Goal: Task Accomplishment & Management: Use online tool/utility

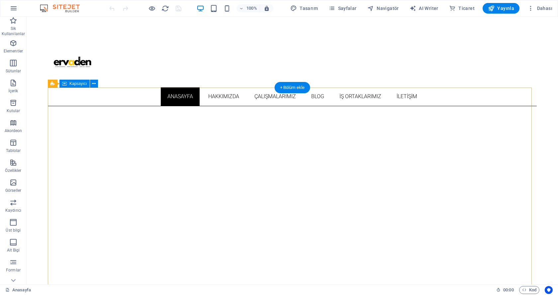
click at [94, 83] on icon at bounding box center [94, 83] width 4 height 7
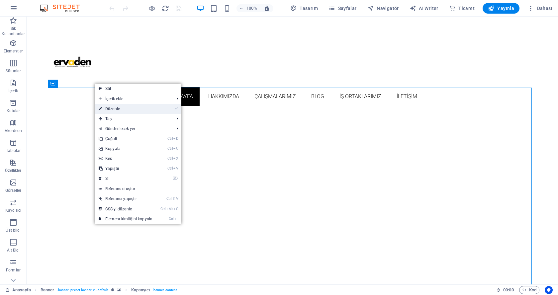
click at [114, 107] on link "⏎ Düzenle" at bounding box center [126, 109] width 62 height 10
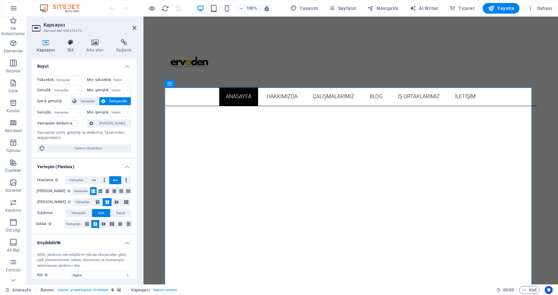
click at [73, 48] on h4 "Stil" at bounding box center [71, 46] width 19 height 14
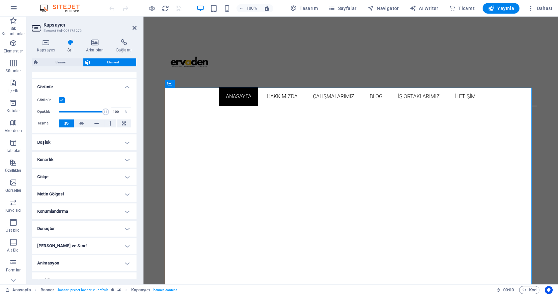
scroll to position [77, 0]
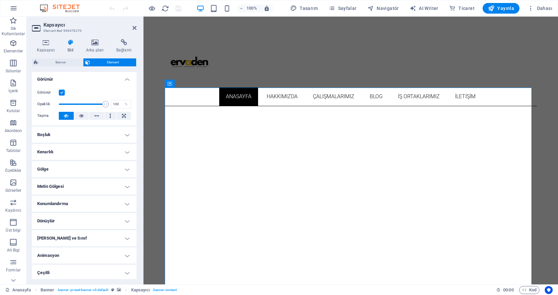
click at [87, 182] on h4 "Metin Gölgesi" at bounding box center [84, 187] width 105 height 16
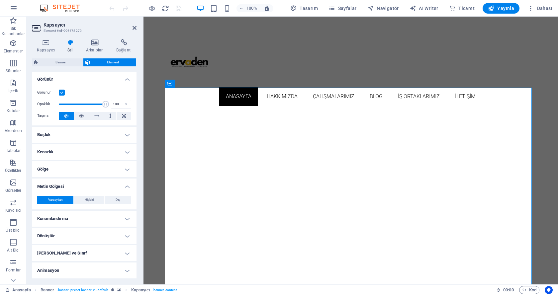
click at [87, 182] on h4 "Metin Gölgesi" at bounding box center [84, 185] width 105 height 12
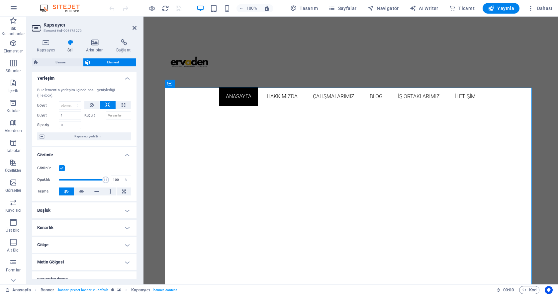
scroll to position [0, 0]
click at [96, 41] on icon at bounding box center [95, 42] width 28 height 7
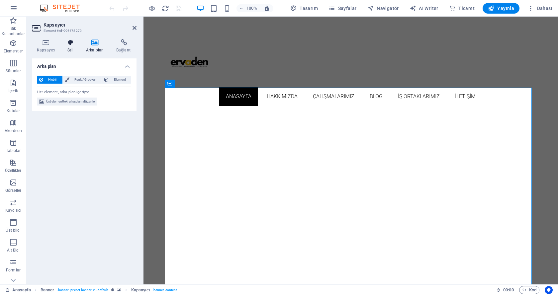
click at [74, 43] on icon at bounding box center [70, 42] width 16 height 7
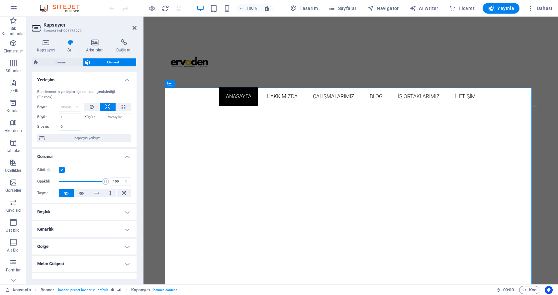
scroll to position [77, 0]
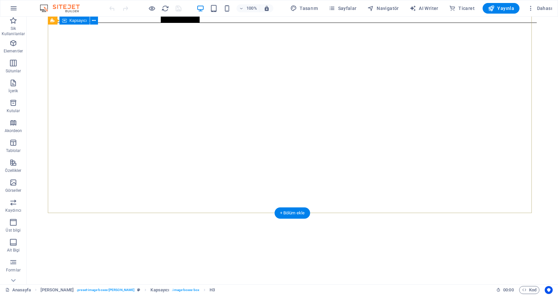
scroll to position [44, 0]
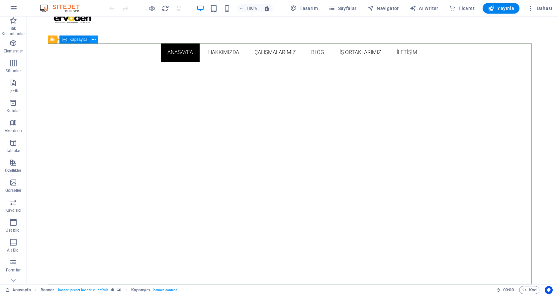
click at [90, 40] on button at bounding box center [94, 40] width 8 height 8
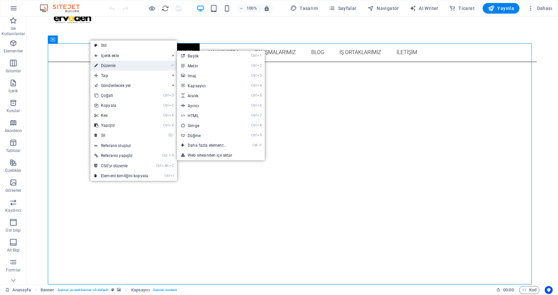
click at [107, 64] on link "⏎ Düzenle" at bounding box center [121, 66] width 62 height 10
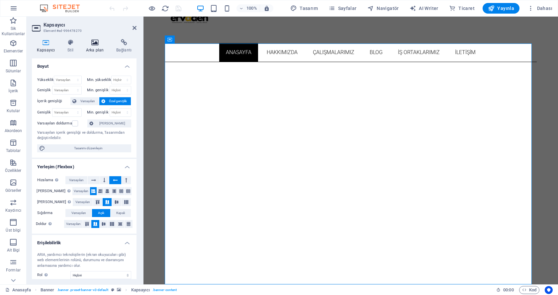
click at [92, 46] on icon at bounding box center [95, 42] width 28 height 7
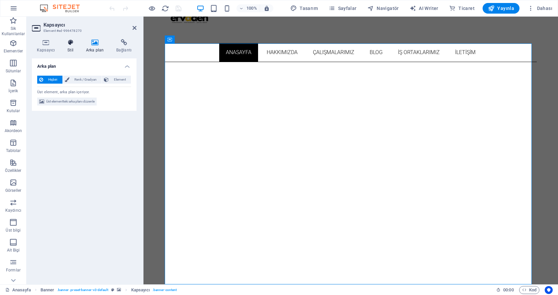
click at [69, 43] on icon at bounding box center [70, 42] width 16 height 7
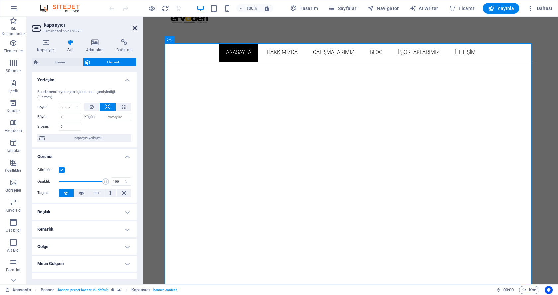
click at [133, 28] on icon at bounding box center [135, 27] width 4 height 5
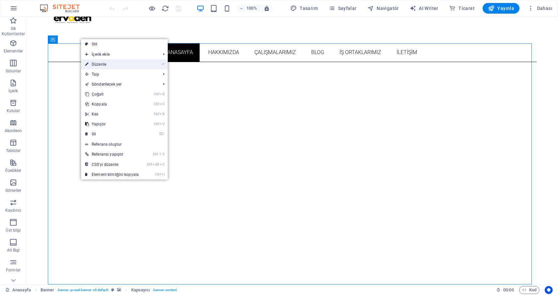
click at [111, 60] on link "⏎ Düzenle" at bounding box center [112, 64] width 62 height 10
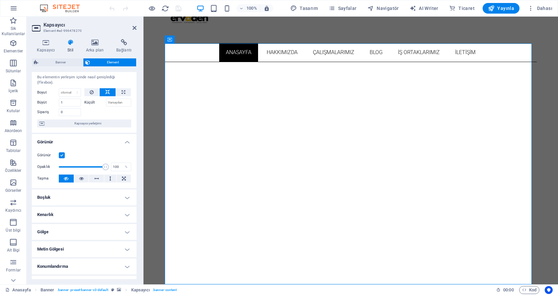
scroll to position [0, 0]
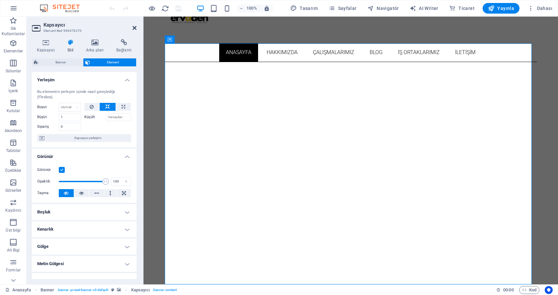
click at [134, 26] on icon at bounding box center [135, 27] width 4 height 5
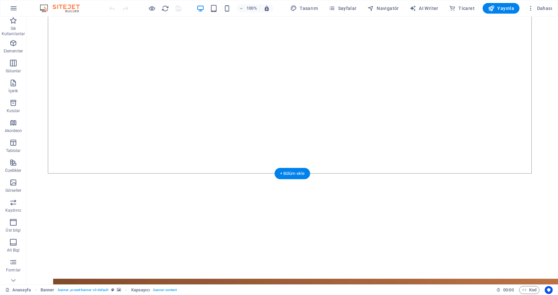
scroll to position [155, 0]
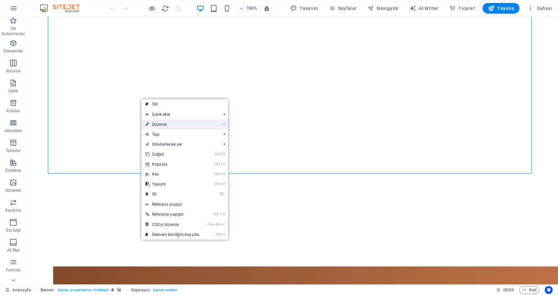
click at [166, 122] on link "⏎ Düzenle" at bounding box center [173, 125] width 62 height 10
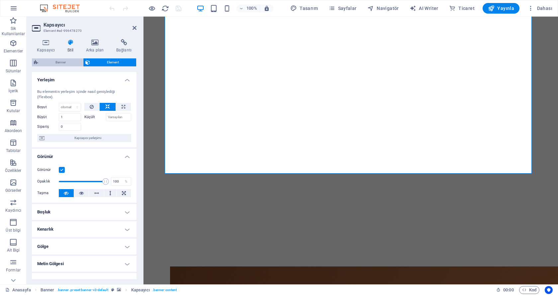
click at [71, 61] on span "Banner" at bounding box center [60, 62] width 41 height 8
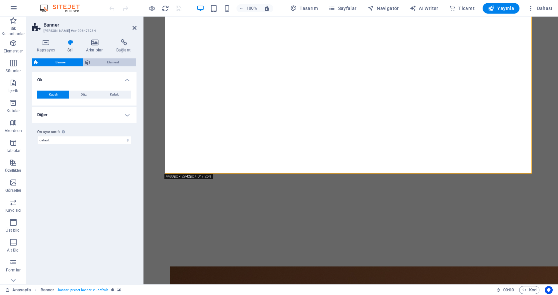
click at [91, 62] on button "Element" at bounding box center [109, 62] width 53 height 8
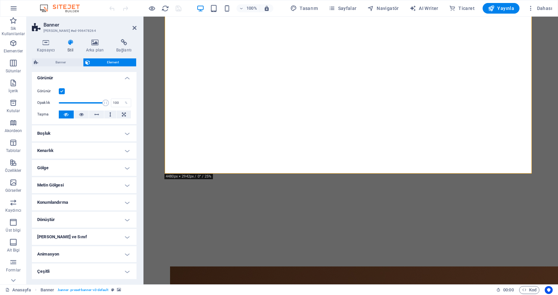
scroll to position [2, 0]
click at [55, 45] on icon at bounding box center [46, 42] width 28 height 7
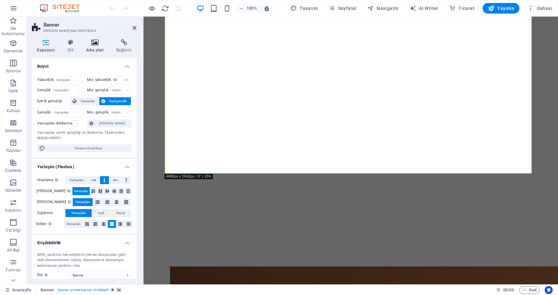
click at [92, 47] on h4 "Arka plan" at bounding box center [96, 46] width 30 height 14
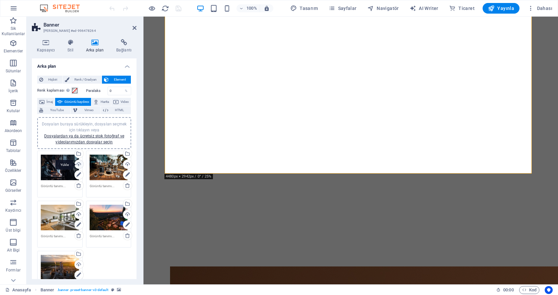
click at [78, 164] on div "Yükle" at bounding box center [78, 165] width 10 height 10
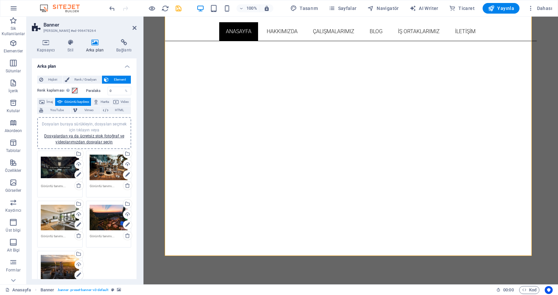
scroll to position [77, 0]
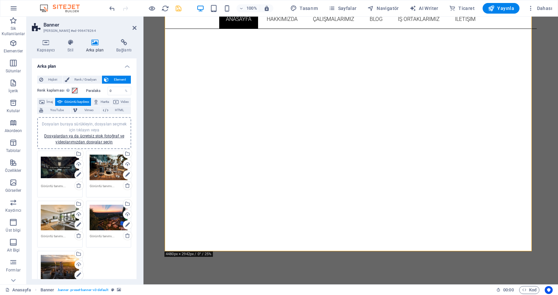
click at [179, 6] on icon "save" at bounding box center [179, 9] width 8 height 8
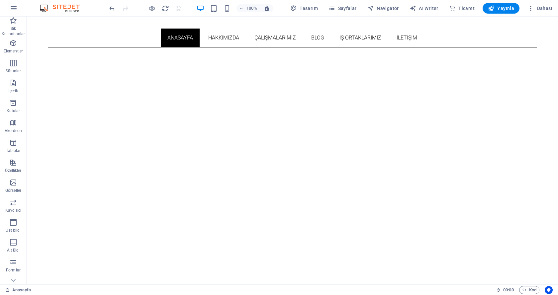
scroll to position [60, 0]
click at [93, 23] on icon at bounding box center [94, 23] width 4 height 7
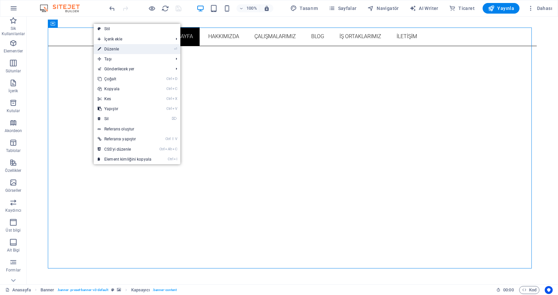
click at [104, 50] on link "⏎ Düzenle" at bounding box center [125, 49] width 62 height 10
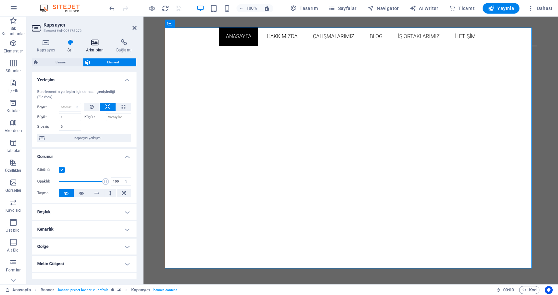
click at [93, 47] on h4 "Arka plan" at bounding box center [96, 46] width 30 height 14
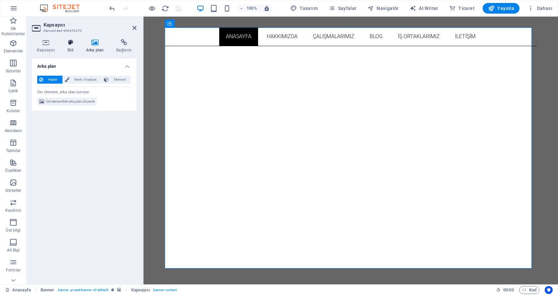
click at [74, 45] on icon at bounding box center [70, 42] width 16 height 7
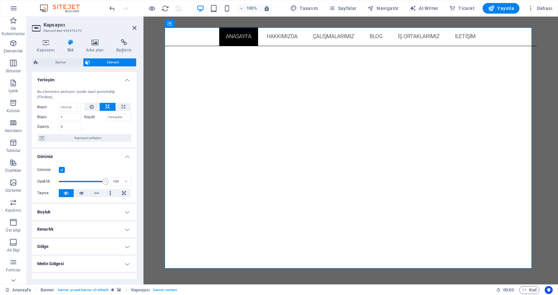
click at [131, 30] on header "Kapsayıcı Element #ed-996478270" at bounding box center [84, 25] width 105 height 17
click at [133, 28] on icon at bounding box center [135, 27] width 4 height 5
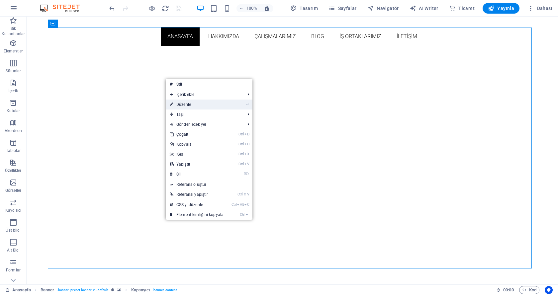
click at [179, 103] on link "⏎ Düzenle" at bounding box center [197, 105] width 62 height 10
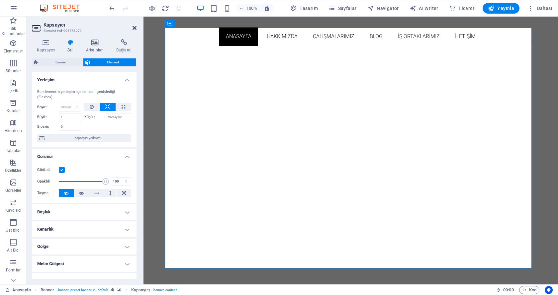
click at [136, 27] on icon at bounding box center [135, 27] width 4 height 5
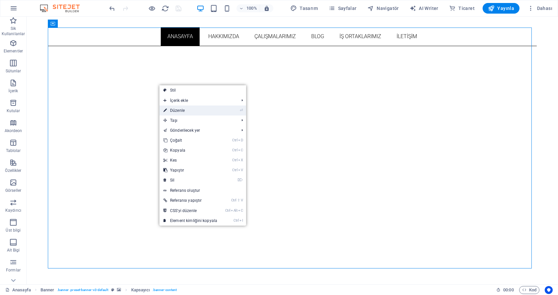
click at [235, 111] on li "⏎ Düzenle" at bounding box center [203, 111] width 87 height 10
click at [214, 113] on link "⏎ Düzenle" at bounding box center [191, 111] width 62 height 10
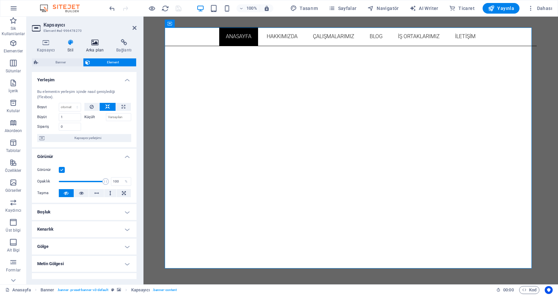
click at [93, 46] on icon at bounding box center [95, 42] width 28 height 7
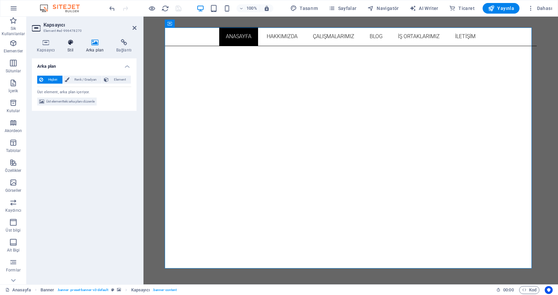
click at [70, 47] on h4 "Stil" at bounding box center [71, 46] width 19 height 14
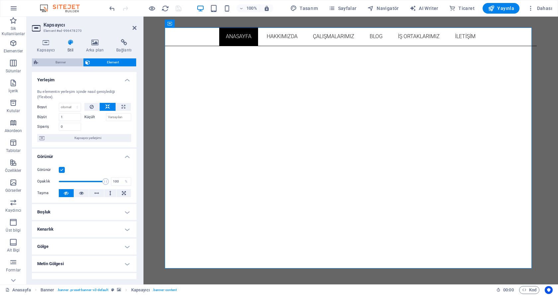
click at [59, 65] on span "Banner" at bounding box center [60, 62] width 41 height 8
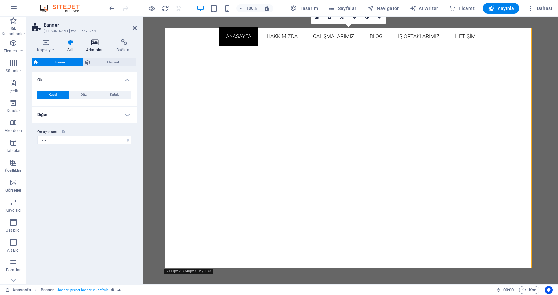
click at [88, 47] on h4 "Arka plan" at bounding box center [96, 46] width 30 height 14
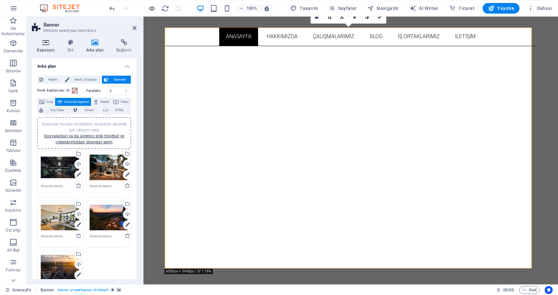
click at [51, 41] on icon at bounding box center [46, 42] width 28 height 7
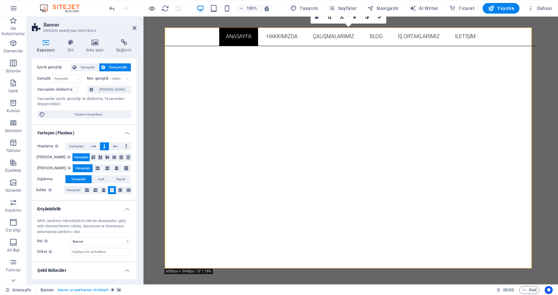
scroll to position [48, 0]
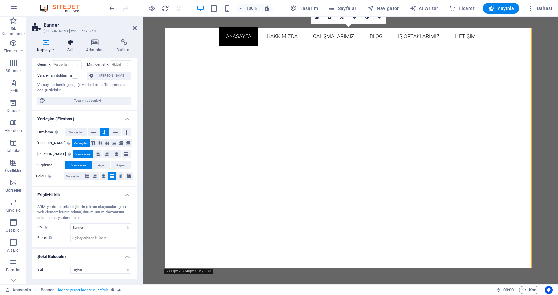
click at [68, 49] on h4 "Stil" at bounding box center [71, 46] width 19 height 14
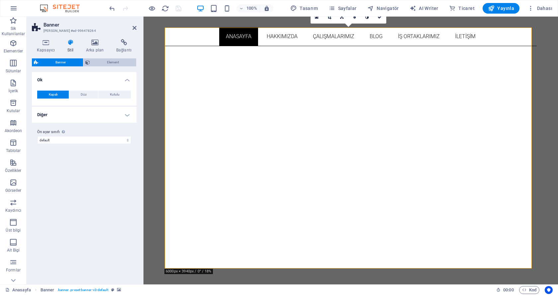
click at [92, 65] on span "Element" at bounding box center [113, 62] width 43 height 8
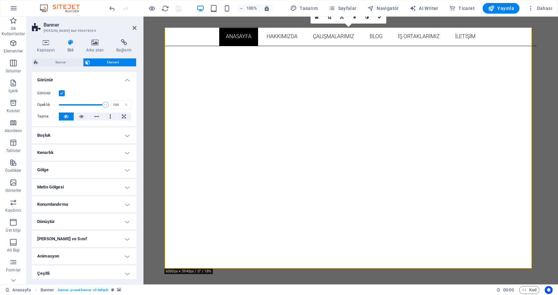
click at [94, 253] on h4 "Animasyon" at bounding box center [84, 257] width 105 height 16
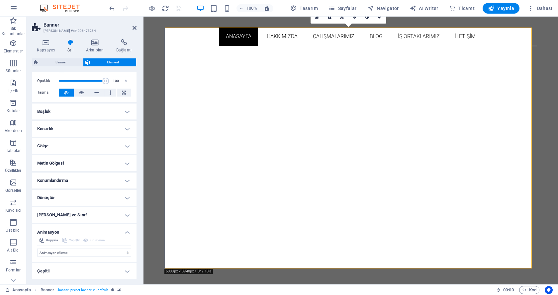
scroll to position [0, 0]
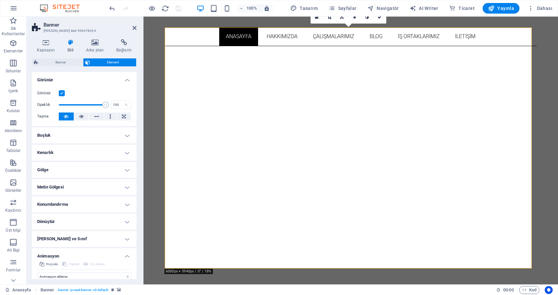
click at [73, 254] on h4 "Animasyon" at bounding box center [84, 255] width 105 height 12
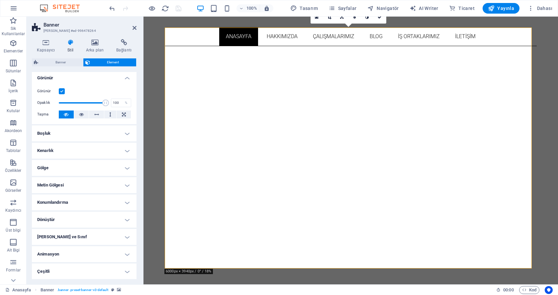
scroll to position [2, 0]
click at [93, 46] on h4 "Arka plan" at bounding box center [96, 46] width 30 height 14
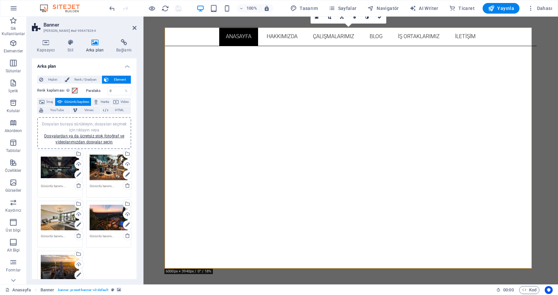
click at [89, 101] on span "Görüntü kaydırıcı" at bounding box center [76, 102] width 25 height 8
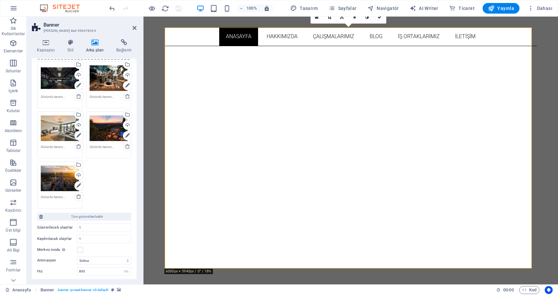
scroll to position [155, 0]
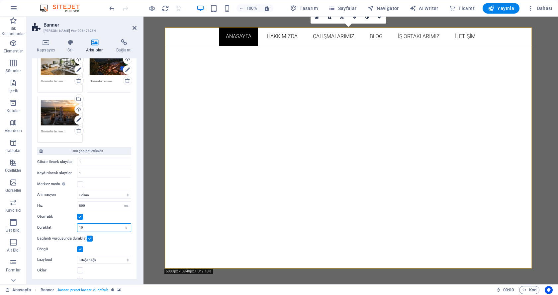
drag, startPoint x: 89, startPoint y: 229, endPoint x: 74, endPoint y: 225, distance: 15.2
click at [74, 225] on div "Duraklat 10 s ms" at bounding box center [84, 228] width 94 height 9
type input "4"
click at [64, 227] on label "Duraklat" at bounding box center [57, 228] width 40 height 4
click at [179, 9] on icon "save" at bounding box center [179, 9] width 8 height 8
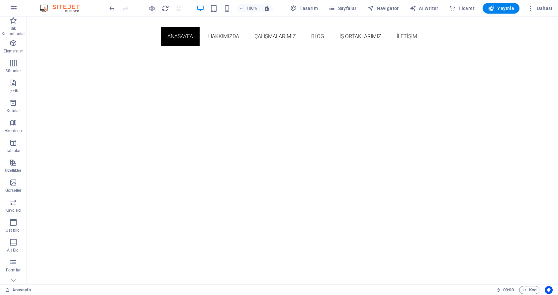
scroll to position [61, 0]
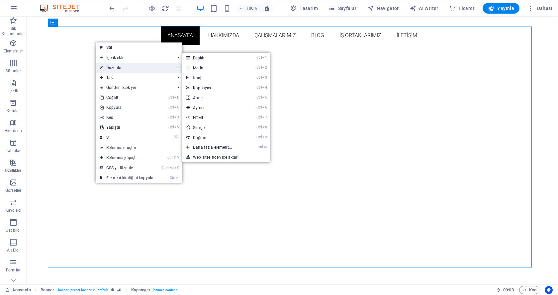
click at [119, 64] on link "⏎ Düzenle" at bounding box center [127, 68] width 62 height 10
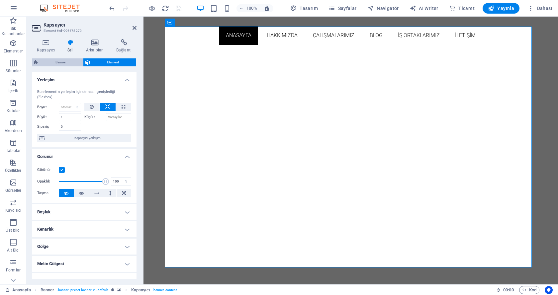
click at [69, 61] on span "Banner" at bounding box center [60, 62] width 41 height 8
select select "fade"
select select "ms"
select select "s"
select select "ondemand"
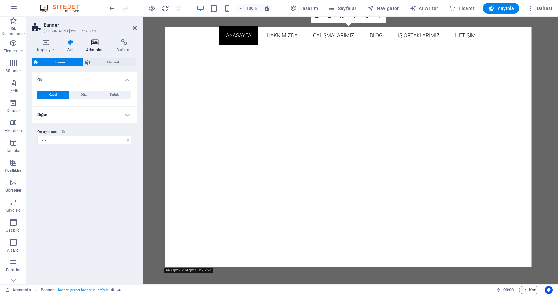
click at [89, 48] on h4 "Arka plan" at bounding box center [96, 46] width 30 height 14
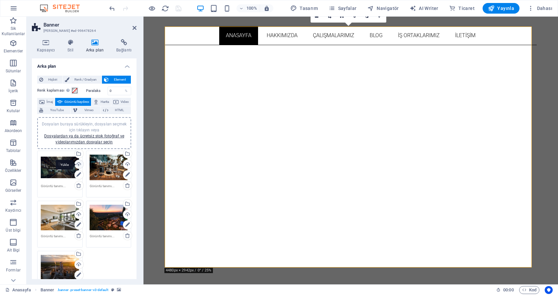
click at [79, 165] on div "Yükle" at bounding box center [78, 165] width 10 height 10
click at [58, 186] on textarea at bounding box center [60, 189] width 38 height 10
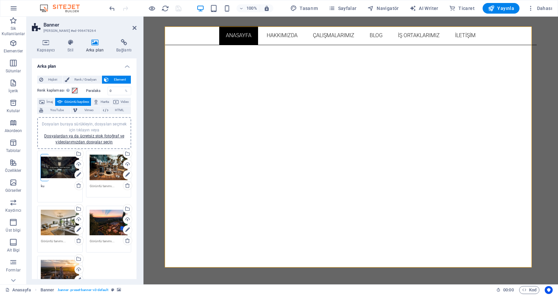
type textarea "k"
type textarea "J"
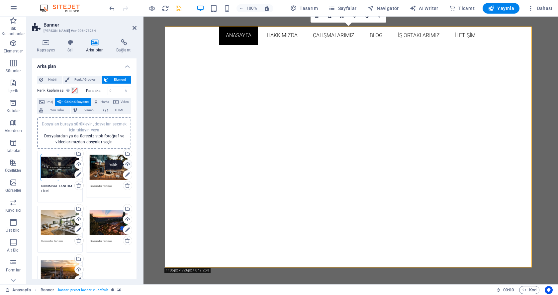
click at [125, 163] on div "Yükle" at bounding box center [127, 165] width 10 height 10
type textarea "KURUMSAL TANITIM FİLMİ"
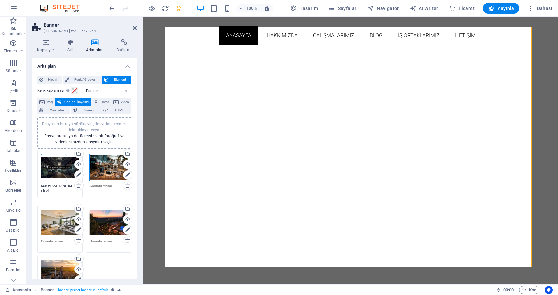
click at [111, 185] on textarea at bounding box center [109, 191] width 38 height 15
paste textarea "KURUMSAL TANITIM FİLMİ"
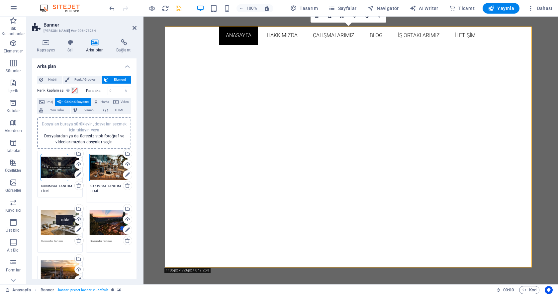
click at [79, 219] on div "Yükle" at bounding box center [78, 220] width 10 height 10
type textarea "KURUMSAL TANITIM FİLMİ"
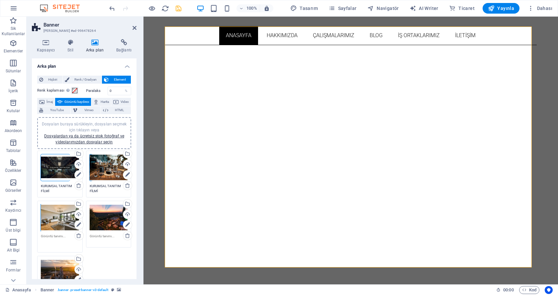
click at [57, 240] on textarea at bounding box center [60, 241] width 38 height 15
paste textarea "KURUMSAL TANITIM FİLMİ"
type textarea "KURUMSAL TANITIM FİLMİ"
click at [101, 253] on div "Dosyaları buraya sürükleyin, dosyaları seçmek için tıklayın veya Dosyalardan ya…" at bounding box center [84, 227] width 97 height 156
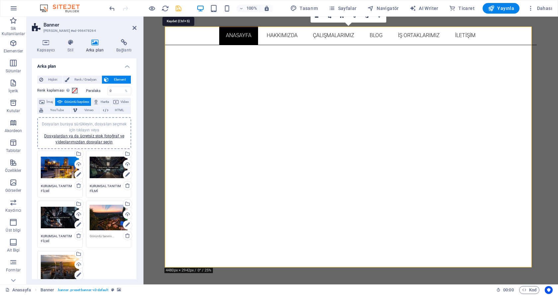
click at [178, 7] on icon "save" at bounding box center [179, 9] width 8 height 8
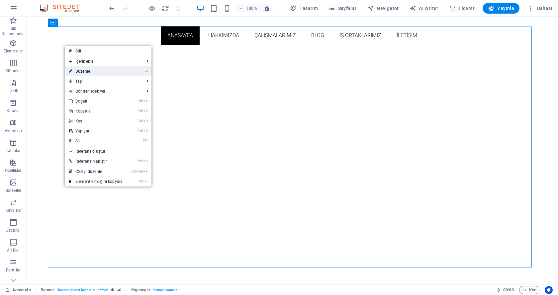
click at [88, 71] on link "⏎ Düzenle" at bounding box center [96, 71] width 62 height 10
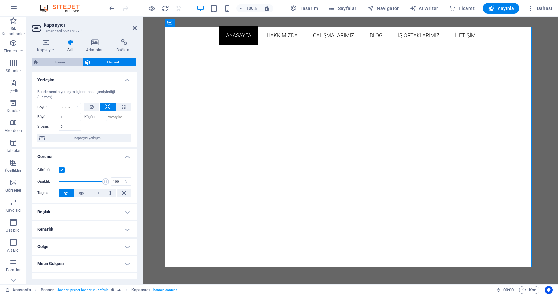
click at [64, 62] on span "Banner" at bounding box center [60, 62] width 41 height 8
select select "fade"
select select "ms"
select select "s"
select select "ondemand"
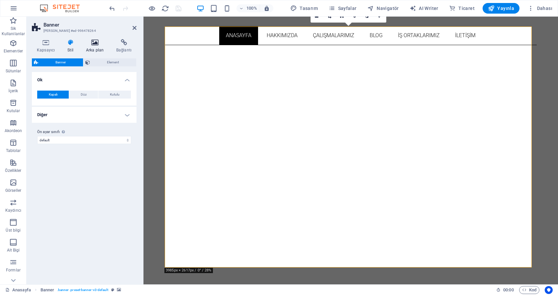
click at [94, 49] on h4 "Arka plan" at bounding box center [96, 46] width 30 height 14
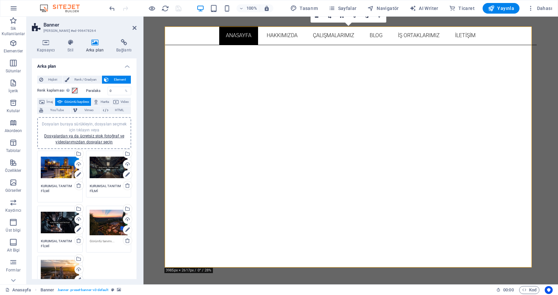
click at [66, 187] on textarea "KURUMSAL TANITIM FİLMİ" at bounding box center [60, 191] width 38 height 15
drag, startPoint x: 58, startPoint y: 191, endPoint x: 29, endPoint y: 187, distance: 28.9
click at [29, 187] on div "Kapsayıcı Stil Arka plan Bağlantı Boyut Yükseklik Varsayılan px rem % vh vw Min…" at bounding box center [84, 159] width 115 height 251
click at [105, 194] on div "Dosyaları buraya sürükleyin, dosyaları seçmek için tıklayın veya Dosyalardan ya…" at bounding box center [108, 174] width 49 height 50
click at [103, 190] on textarea "KURUMSAL TANITIM FİLMİ" at bounding box center [109, 189] width 38 height 10
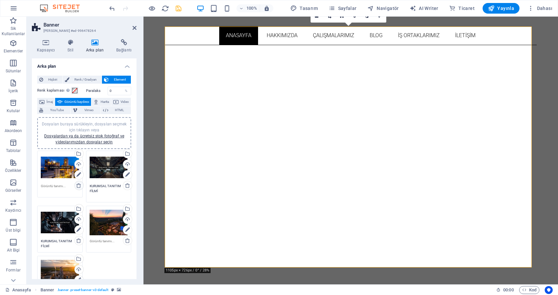
drag, startPoint x: 102, startPoint y: 191, endPoint x: 79, endPoint y: 185, distance: 23.7
click at [79, 185] on div "Dosyaları buraya sürükleyin, dosyaları seçmek için tıklayın veya Dosyalardan ya…" at bounding box center [84, 227] width 97 height 156
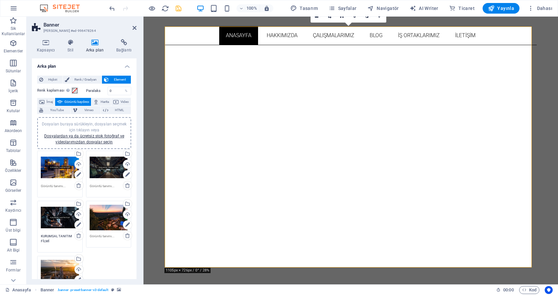
click at [59, 245] on textarea "KURUMSAL TANITIM FİLMİ" at bounding box center [60, 241] width 38 height 15
drag, startPoint x: 56, startPoint y: 248, endPoint x: 33, endPoint y: 237, distance: 25.9
click at [33, 237] on div "Hiçbiri Renk / Gradyan Element Arka planı tam genişliğe genişlet Renk kaplaması…" at bounding box center [84, 260] width 105 height 381
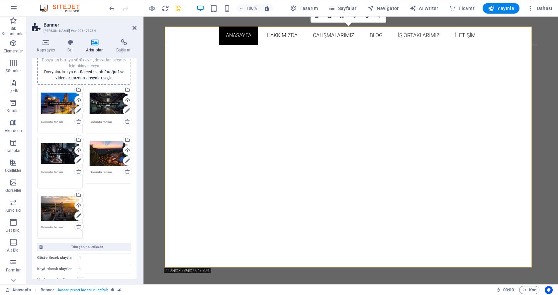
scroll to position [77, 0]
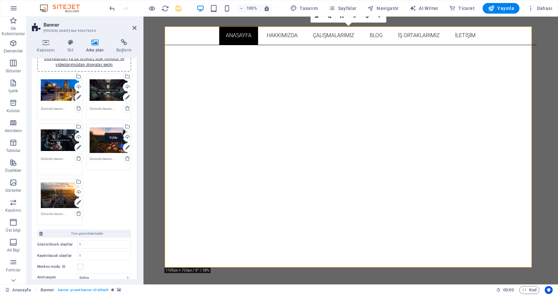
click at [127, 138] on div "Yükle" at bounding box center [127, 138] width 10 height 10
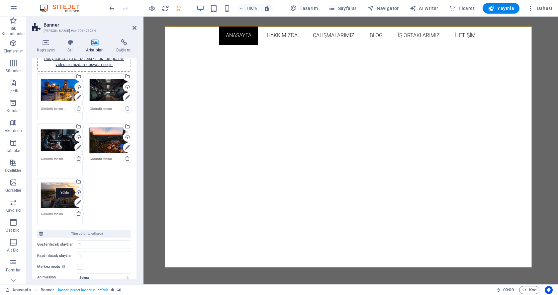
click at [79, 192] on div "Yükle" at bounding box center [78, 193] width 10 height 10
click at [97, 203] on div "Dosyaları buraya sürükleyin, dosyaları seçmek için tıklayın veya Dosyalardan ya…" at bounding box center [84, 150] width 97 height 156
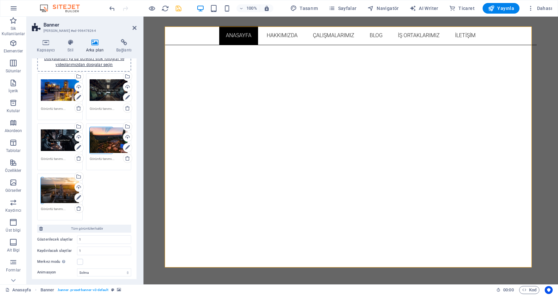
drag, startPoint x: 97, startPoint y: 203, endPoint x: 91, endPoint y: 204, distance: 6.3
click at [91, 204] on div "Dosyaları buraya sürükleyin, dosyaları seçmek için tıklayın veya Dosyalardan ya…" at bounding box center [84, 147] width 97 height 151
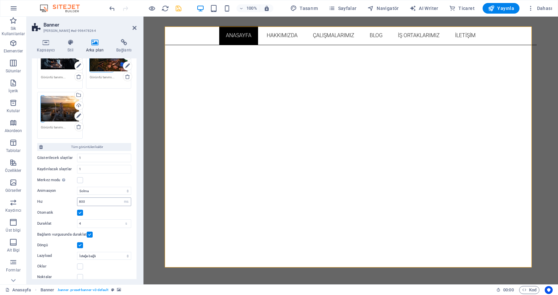
scroll to position [167, 0]
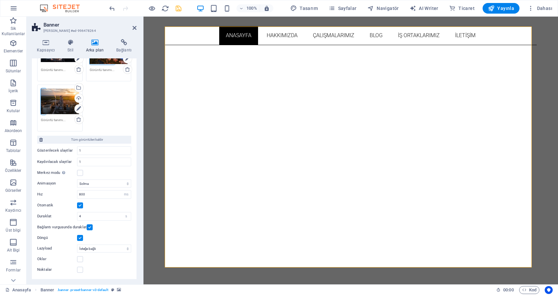
drag, startPoint x: 135, startPoint y: 176, endPoint x: 136, endPoint y: 195, distance: 19.3
click at [136, 195] on div "Arka plan Hiçbiri Renk / Gradyan Element Arka planı tam genişliğe genişlet Renk…" at bounding box center [84, 168] width 105 height 221
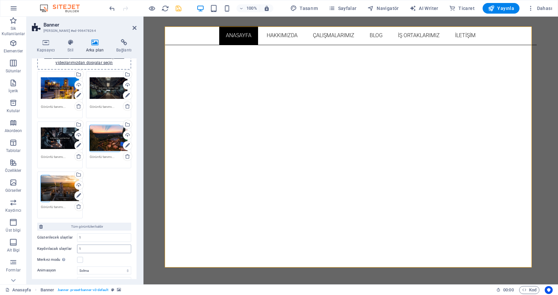
scroll to position [89, 0]
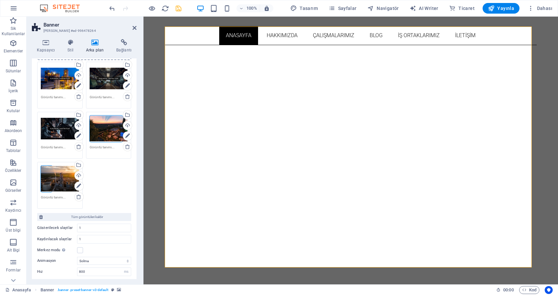
click at [96, 178] on div "Dosyaları buraya sürükleyin, dosyaları seçmek için tıklayın veya Dosyalardan ya…" at bounding box center [84, 135] width 97 height 151
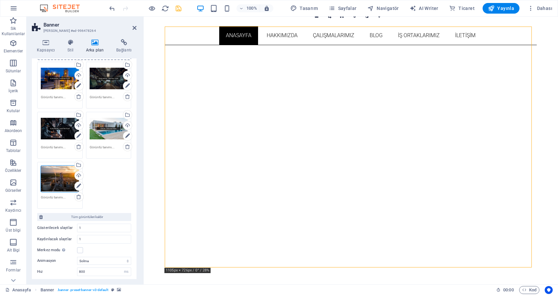
click at [100, 175] on div "Dosyaları buraya sürükleyin, dosyaları seçmek için tıklayın veya Dosyalardan ya…" at bounding box center [84, 135] width 97 height 151
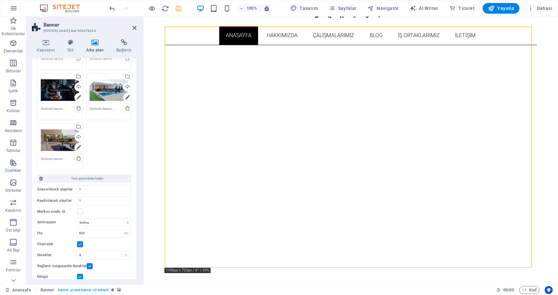
scroll to position [127, 0]
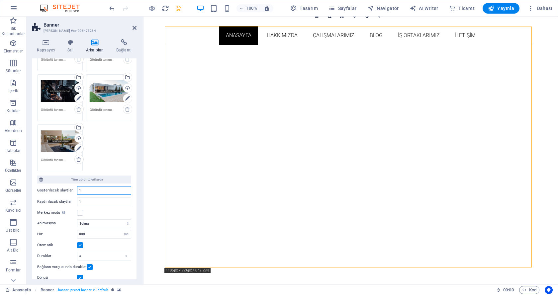
click at [104, 188] on input "1" at bounding box center [104, 191] width 54 height 8
type input "2"
click at [110, 167] on div "Dosyaları buraya sürükleyin, dosyaları seçmek için tıklayın veya Dosyalardan ya…" at bounding box center [84, 98] width 97 height 151
click at [88, 192] on input "2" at bounding box center [104, 191] width 54 height 8
type input "1"
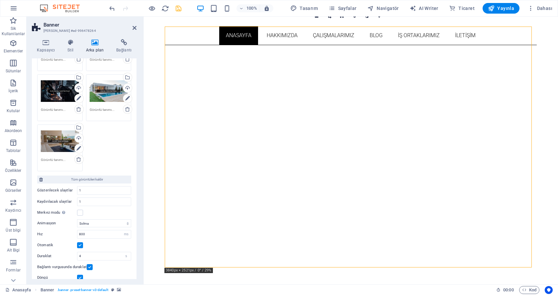
click at [113, 163] on div "Dosyaları buraya sürükleyin, dosyaları seçmek için tıklayın veya Dosyalardan ya…" at bounding box center [84, 98] width 97 height 151
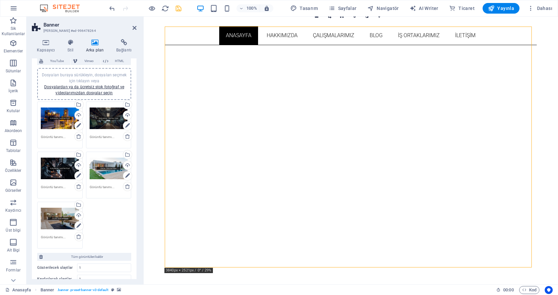
scroll to position [0, 0]
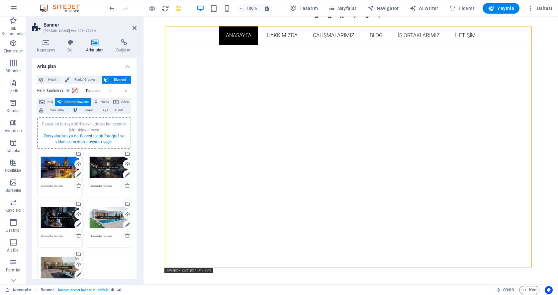
click at [85, 140] on link "Dosyalardan ya da ücretsiz stok fotoğraf ve videolarımızdan dosyalar seçin" at bounding box center [84, 139] width 80 height 11
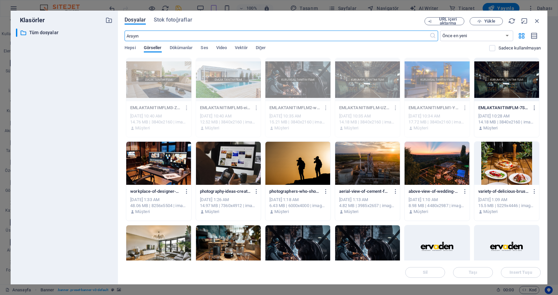
click at [279, 164] on div at bounding box center [298, 163] width 65 height 43
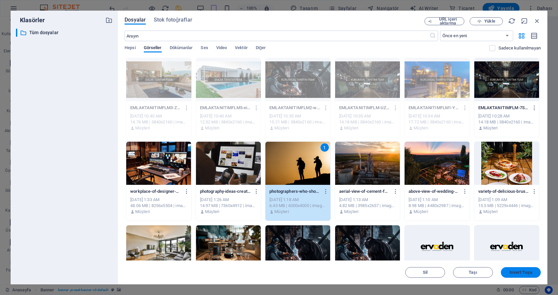
drag, startPoint x: 508, startPoint y: 273, endPoint x: 365, endPoint y: 257, distance: 143.9
click at [508, 273] on span "Insert Tuşu" at bounding box center [521, 273] width 35 height 4
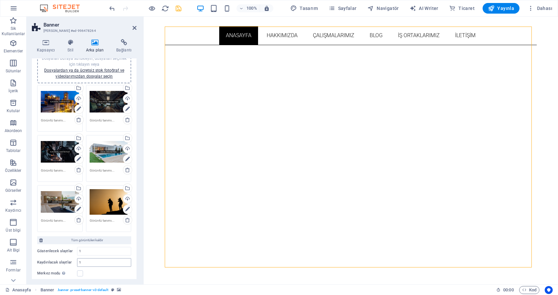
scroll to position [77, 0]
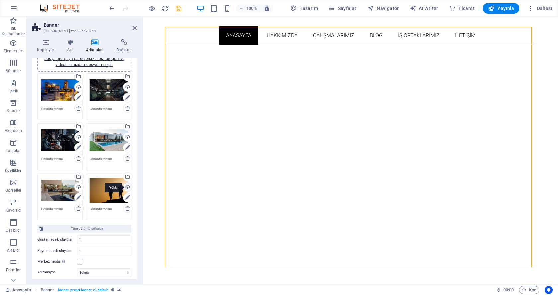
click at [126, 188] on div "Yükle" at bounding box center [127, 188] width 10 height 10
click at [177, 8] on icon "save" at bounding box center [179, 9] width 8 height 8
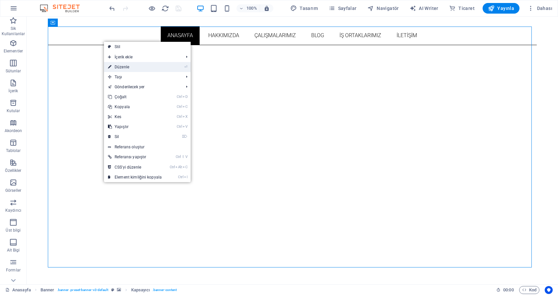
click at [122, 64] on link "⏎ Düzenle" at bounding box center [135, 67] width 62 height 10
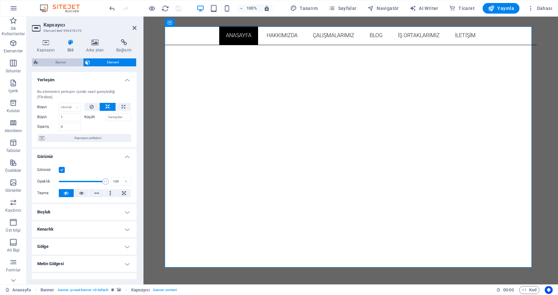
click at [62, 60] on span "Banner" at bounding box center [60, 62] width 41 height 8
select select "fade"
select select "ms"
select select "s"
select select "ondemand"
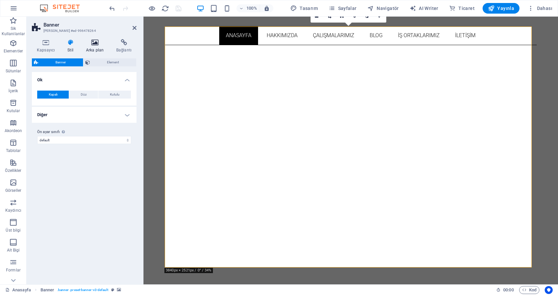
click at [94, 42] on icon at bounding box center [95, 42] width 28 height 7
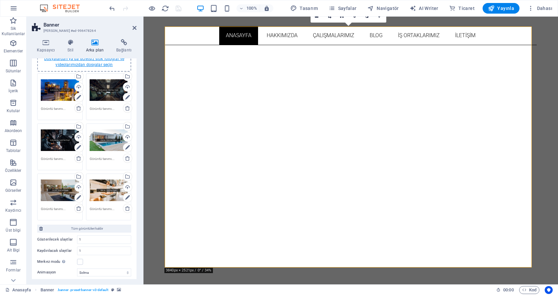
click at [102, 62] on link "Dosyalardan ya da ücretsiz stok fotoğraf ve videolarımızdan dosyalar seçin" at bounding box center [84, 62] width 80 height 11
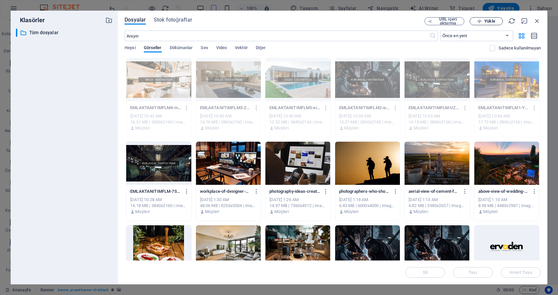
click at [491, 20] on span "Yükle" at bounding box center [490, 21] width 11 height 4
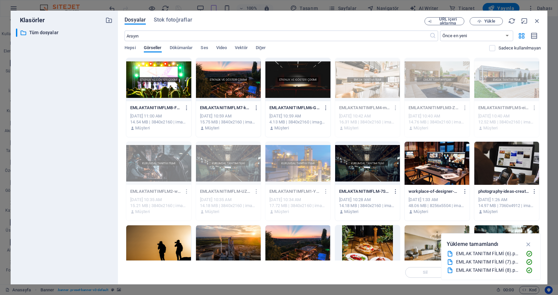
click at [298, 74] on div at bounding box center [298, 79] width 65 height 43
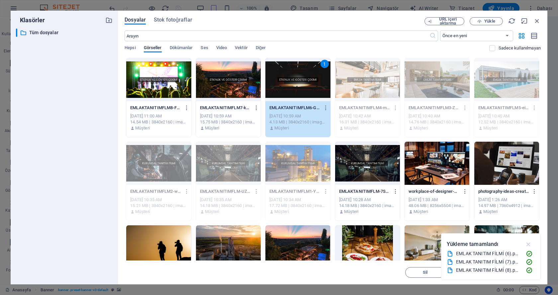
click at [528, 244] on icon "button" at bounding box center [529, 244] width 8 height 7
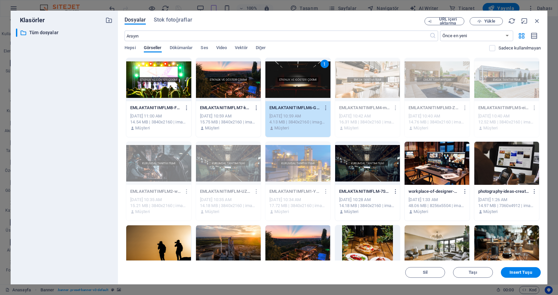
click at [244, 93] on div at bounding box center [228, 79] width 65 height 43
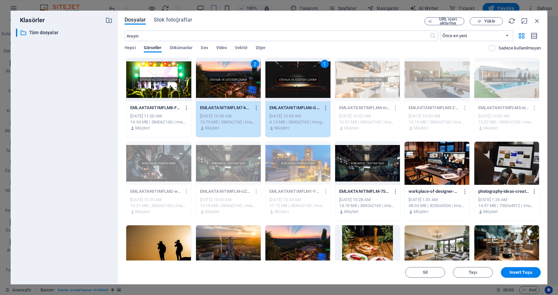
click at [218, 87] on div "2" at bounding box center [228, 79] width 65 height 43
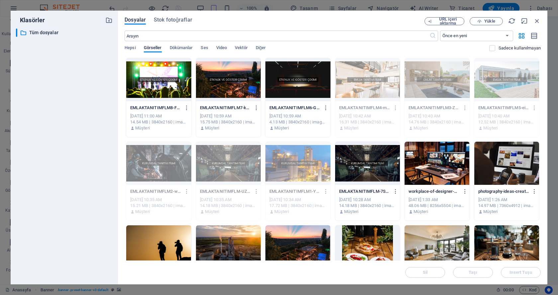
click at [241, 89] on div at bounding box center [228, 79] width 65 height 43
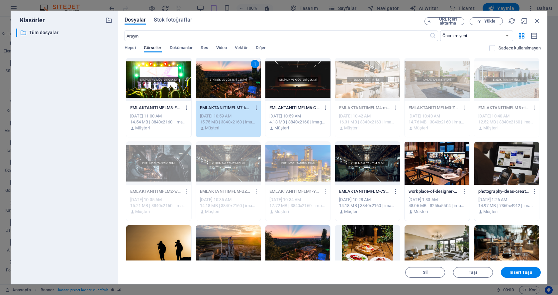
click at [281, 87] on div at bounding box center [298, 79] width 65 height 43
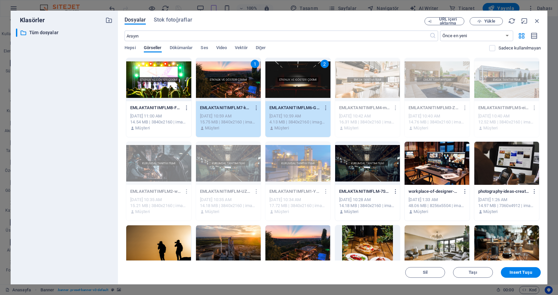
click at [183, 86] on div at bounding box center [158, 79] width 65 height 43
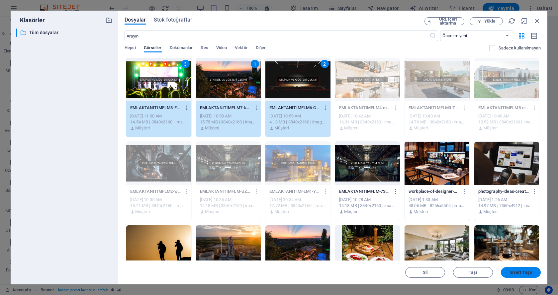
click at [516, 270] on button "Insert Tuşu" at bounding box center [521, 273] width 40 height 11
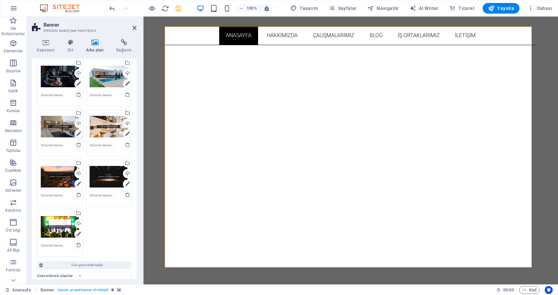
scroll to position [155, 0]
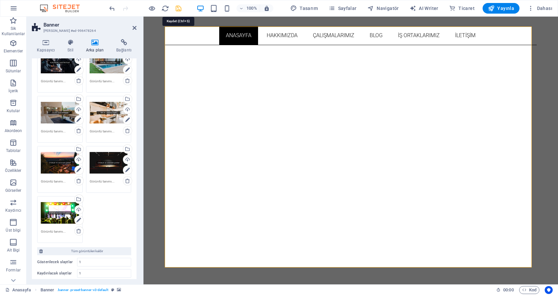
click at [179, 8] on icon "save" at bounding box center [179, 9] width 8 height 8
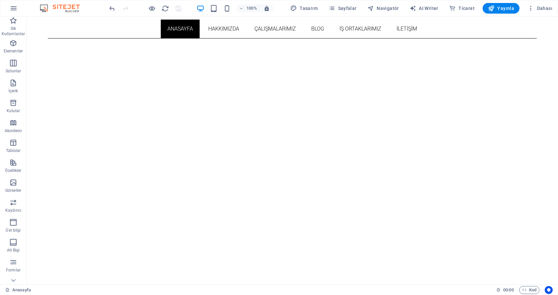
scroll to position [77, 0]
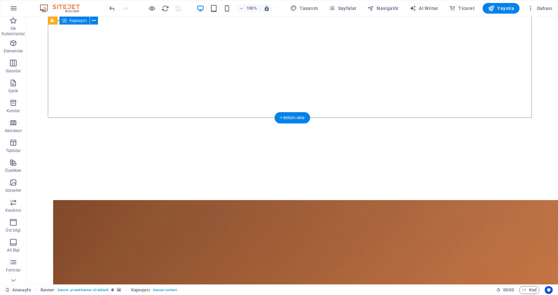
scroll to position [233, 0]
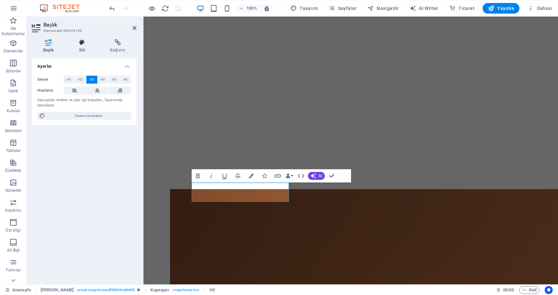
click at [84, 46] on h4 "Stil" at bounding box center [83, 46] width 31 height 14
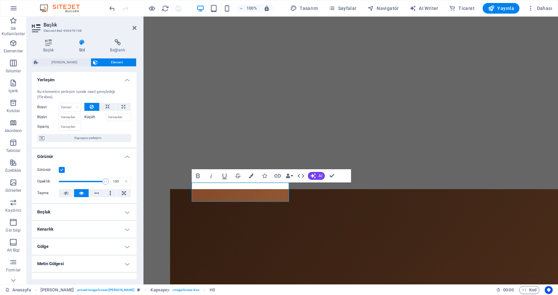
click at [113, 70] on div "Ön ayar Element Yerleşim Bu elementin yerleşim içinde nasıl genişlediği (Flexbo…" at bounding box center [84, 168] width 105 height 221
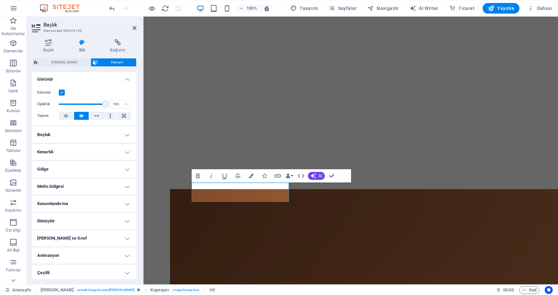
scroll to position [79, 0]
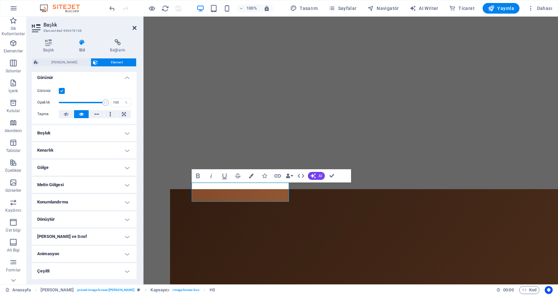
click at [134, 28] on icon at bounding box center [135, 27] width 4 height 5
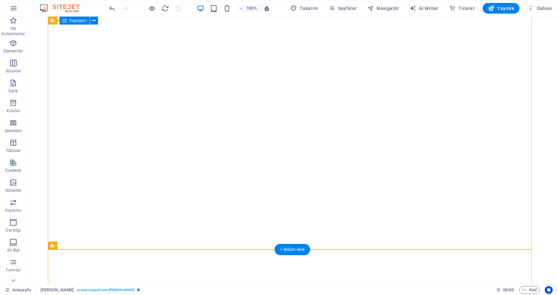
scroll to position [77, 0]
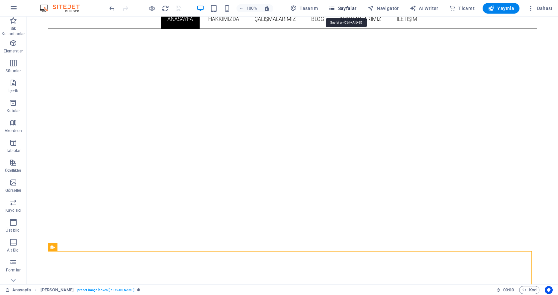
click at [350, 7] on span "Sayfalar" at bounding box center [343, 8] width 28 height 7
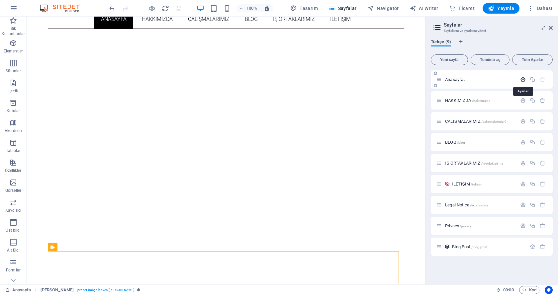
click at [524, 79] on icon "button" at bounding box center [523, 80] width 6 height 6
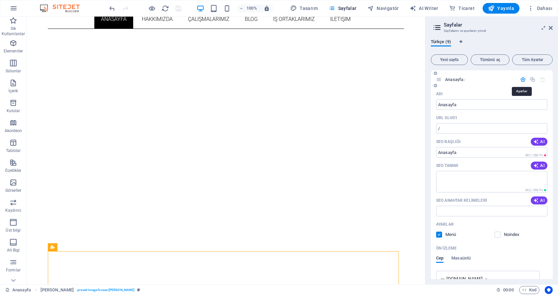
click at [524, 79] on icon "button" at bounding box center [523, 80] width 6 height 6
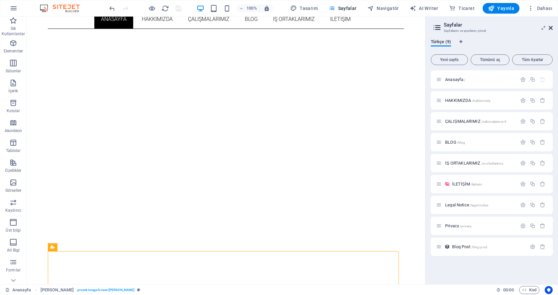
click at [550, 26] on icon at bounding box center [551, 27] width 4 height 5
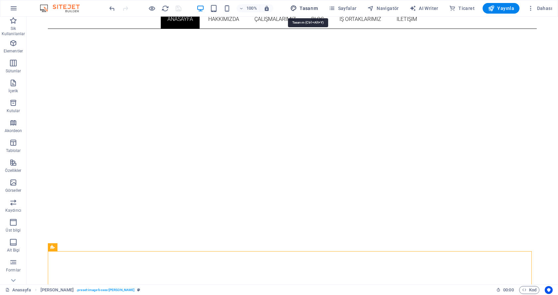
click at [321, 8] on button "Tasarım" at bounding box center [304, 8] width 33 height 11
select select "px"
select select "300"
select select "px"
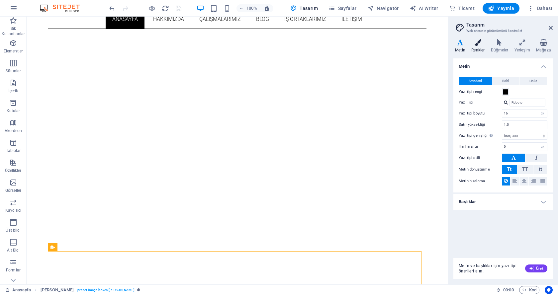
click at [479, 48] on h4 "Renkler" at bounding box center [479, 46] width 19 height 14
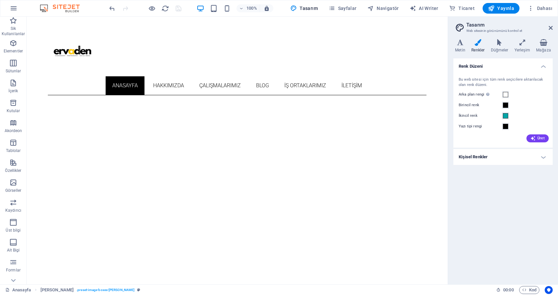
scroll to position [0, 0]
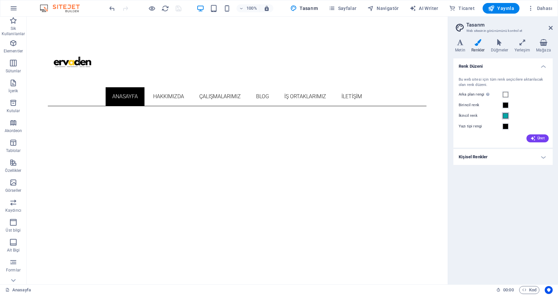
click at [507, 116] on span at bounding box center [505, 115] width 5 height 5
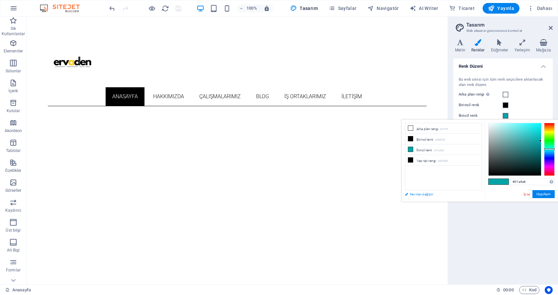
click at [406, 194] on link "Renkleri değiştir" at bounding box center [440, 194] width 77 height 8
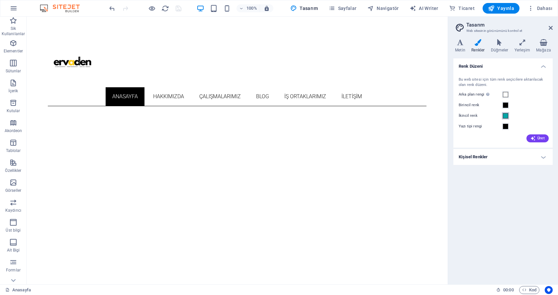
click at [505, 116] on span at bounding box center [505, 115] width 5 height 5
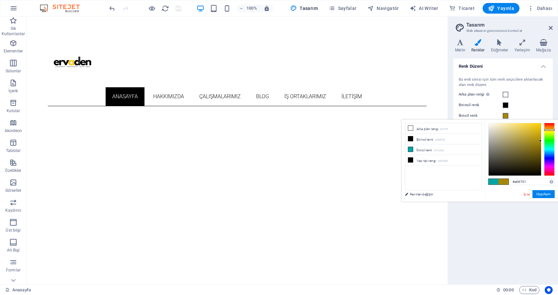
drag, startPoint x: 547, startPoint y: 140, endPoint x: 553, endPoint y: 130, distance: 11.3
click at [553, 130] on div at bounding box center [549, 149] width 11 height 53
type input "#ebbf00"
drag, startPoint x: 534, startPoint y: 139, endPoint x: 554, endPoint y: 127, distance: 23.4
click at [554, 127] on div at bounding box center [522, 149] width 66 height 53
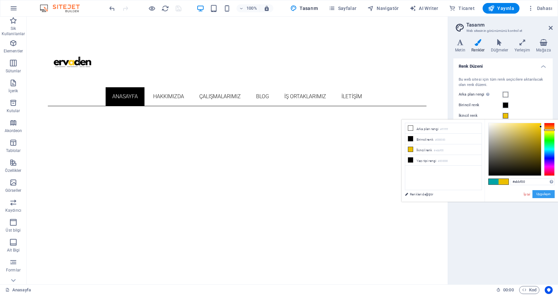
click at [540, 194] on button "Uygulayın" at bounding box center [544, 194] width 22 height 8
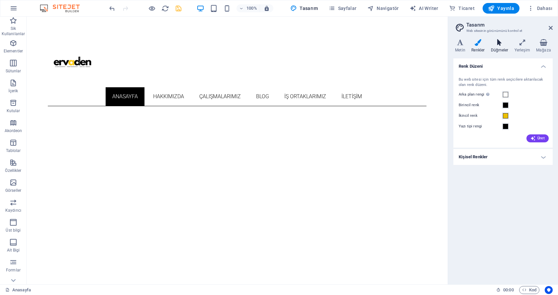
click at [495, 48] on h4 "Düğmeler" at bounding box center [501, 46] width 24 height 14
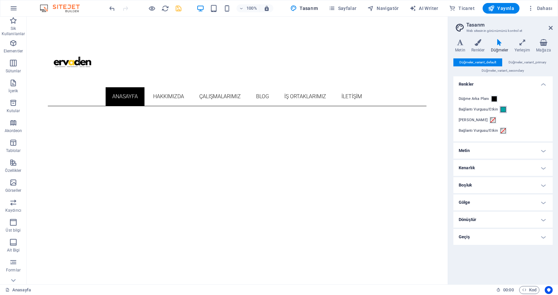
click at [503, 111] on span at bounding box center [503, 109] width 5 height 5
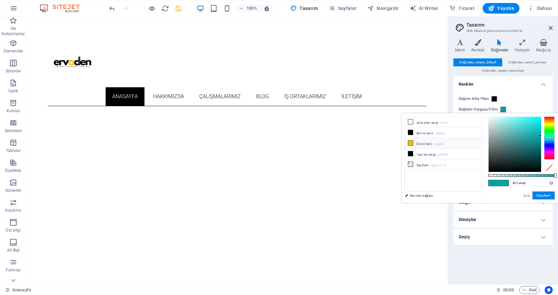
click at [411, 142] on icon at bounding box center [410, 143] width 5 height 5
type input "#ebbf00"
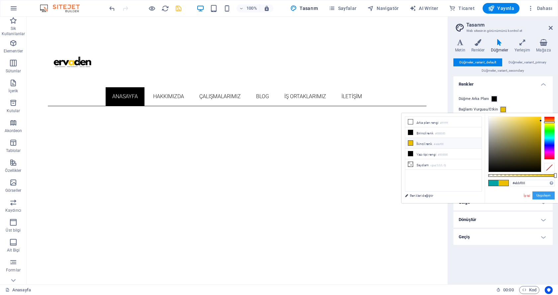
click at [542, 195] on button "Uygulayın" at bounding box center [544, 196] width 22 height 8
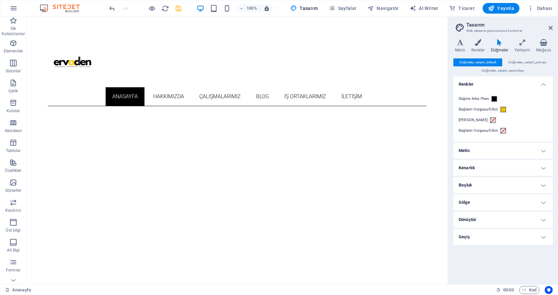
click at [540, 150] on h4 "Metin" at bounding box center [503, 151] width 99 height 16
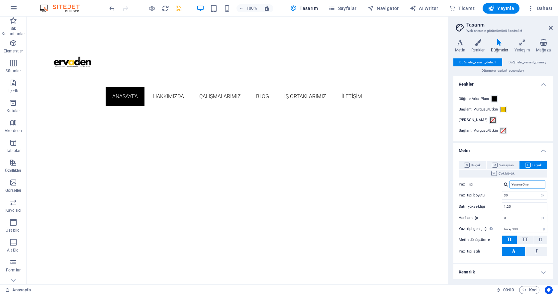
drag, startPoint x: 530, startPoint y: 184, endPoint x: 510, endPoint y: 184, distance: 20.3
click at [510, 184] on input "Yeseva One" at bounding box center [528, 185] width 36 height 8
type input "popp"
click at [522, 184] on input "popp" at bounding box center [528, 185] width 36 height 8
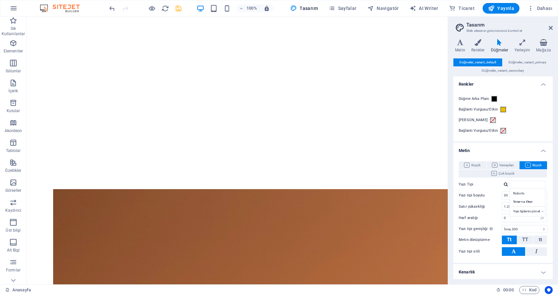
scroll to position [310, 0]
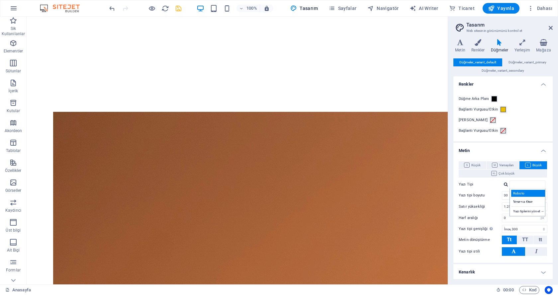
click at [522, 193] on div "Roboto" at bounding box center [528, 193] width 35 height 7
type input "Roboto"
click at [452, 149] on div "Varyantlar Metin Renkler Düğmeler Yerleşim Mağaza Metin Standard Bold Links Yaz…" at bounding box center [503, 159] width 110 height 251
click at [513, 63] on span "Düğmeler_variant_primary" at bounding box center [528, 62] width 38 height 8
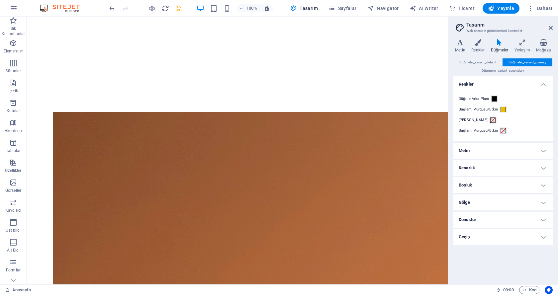
click at [490, 150] on h4 "Metin" at bounding box center [503, 151] width 99 height 16
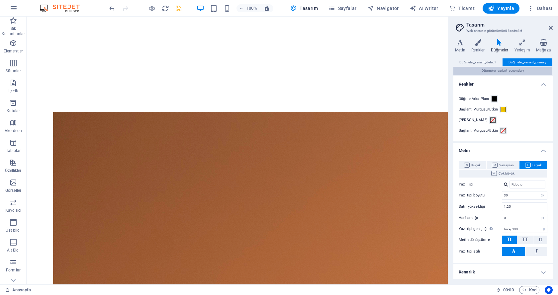
click at [495, 72] on span "Düğmeler_variant_secondary" at bounding box center [503, 71] width 43 height 8
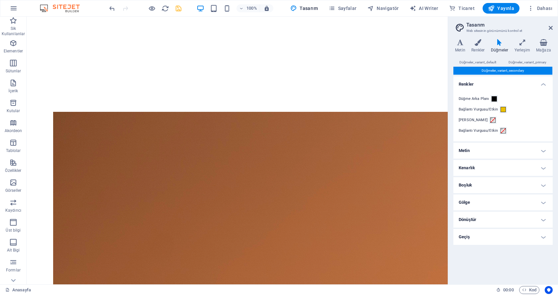
click at [495, 149] on h4 "Metin" at bounding box center [503, 151] width 99 height 16
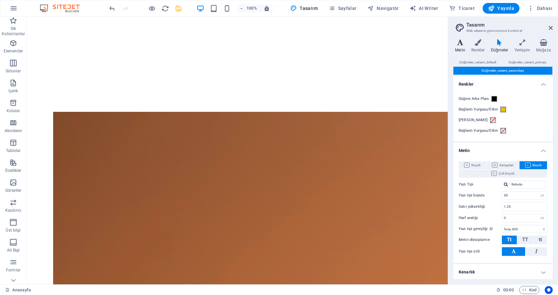
click at [462, 41] on icon at bounding box center [461, 42] width 14 height 7
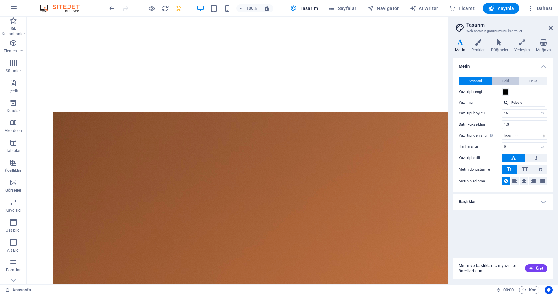
click at [510, 80] on button "Bold" at bounding box center [506, 81] width 27 height 8
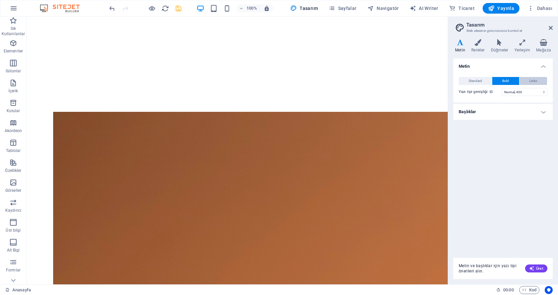
click at [526, 80] on button "Links" at bounding box center [534, 81] width 28 height 8
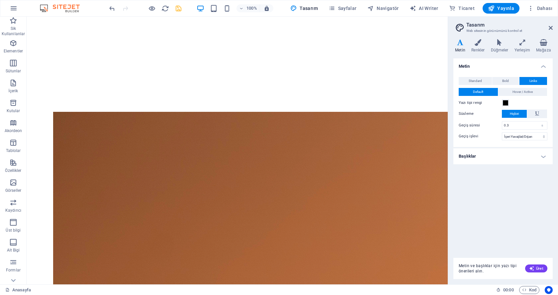
click at [502, 157] on h4 "Başlıklar" at bounding box center [503, 157] width 99 height 16
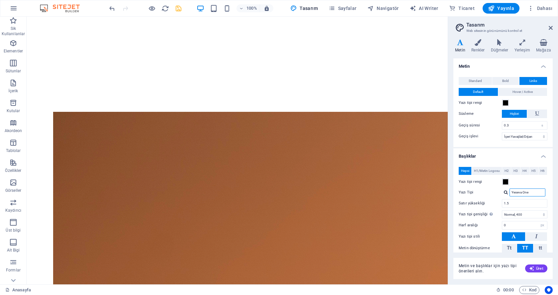
click at [526, 194] on input "Yeseva One" at bounding box center [528, 193] width 36 height 8
click at [527, 193] on input "Yeseva One" at bounding box center [528, 193] width 36 height 8
click at [525, 198] on div "Roboto" at bounding box center [528, 201] width 35 height 7
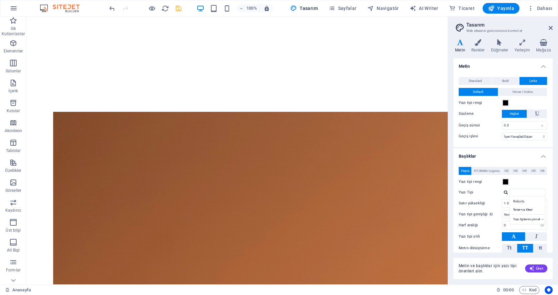
type input "Roboto"
click at [451, 140] on div "Varyantlar Metin Renkler Düğmeler Yerleşim Mağaza Metin Standard Bold Links Yaz…" at bounding box center [503, 159] width 110 height 251
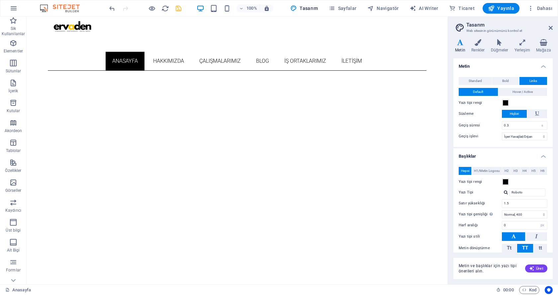
scroll to position [0, 0]
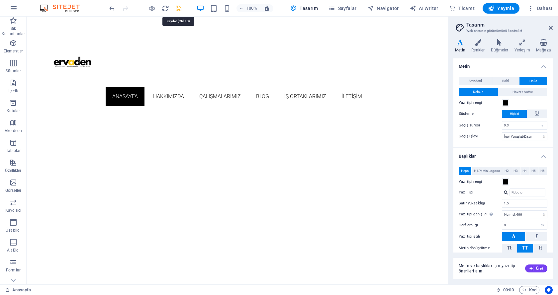
click at [179, 8] on icon "save" at bounding box center [179, 9] width 8 height 8
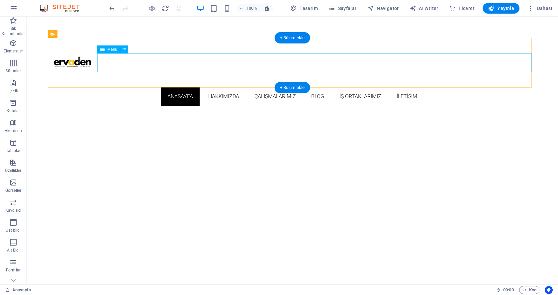
click at [249, 87] on nav "[PERSON_NAME] ÇALIŞMALARIMIZ BLOG İŞ ORTAKLARIMIZ İLETİŞİM" at bounding box center [292, 96] width 489 height 19
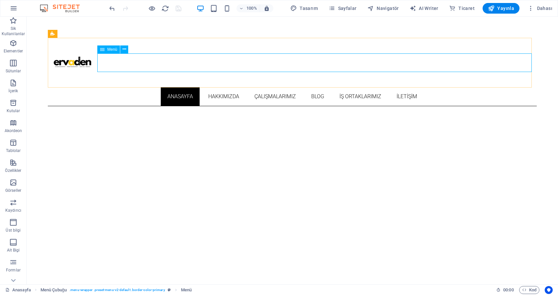
click at [107, 50] on div "Menü" at bounding box center [108, 50] width 23 height 8
click at [124, 50] on icon at bounding box center [125, 49] width 4 height 7
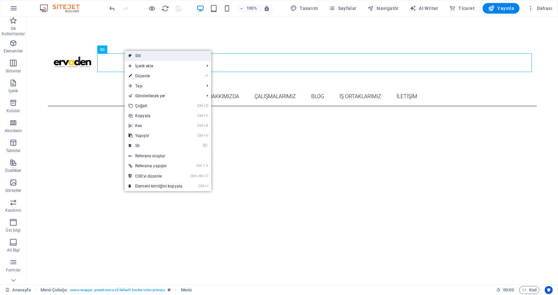
click at [130, 56] on icon at bounding box center [130, 56] width 3 height 10
select select "rem"
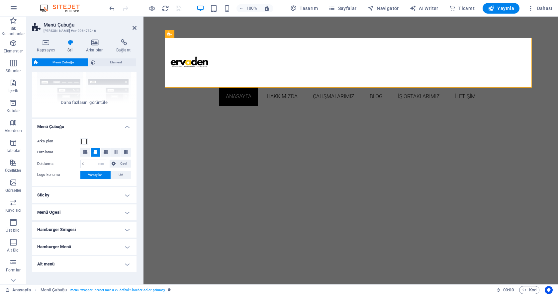
scroll to position [77, 0]
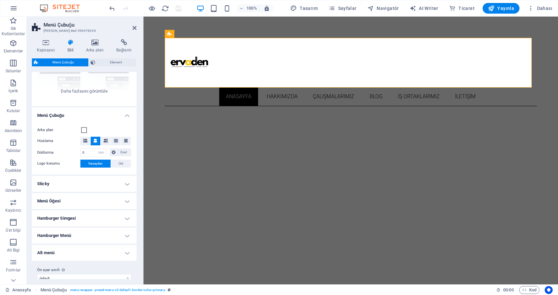
click at [67, 201] on h4 "Menü Öğesi" at bounding box center [84, 201] width 105 height 16
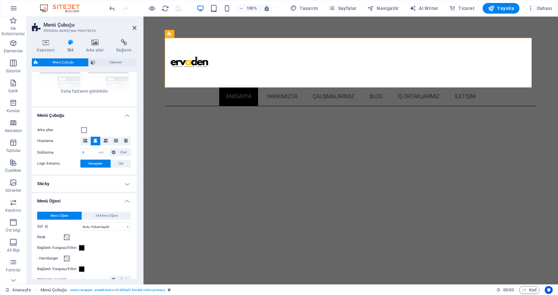
click at [67, 199] on h4 "Menü Öğesi" at bounding box center [84, 199] width 105 height 12
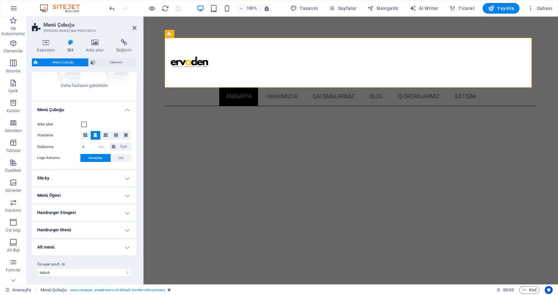
scroll to position [86, 0]
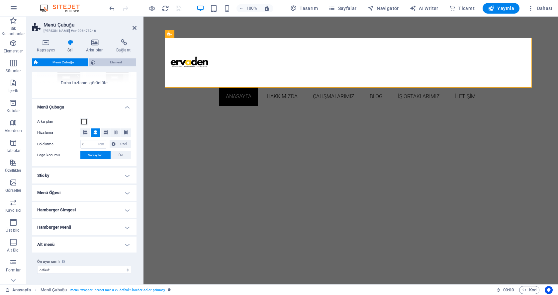
click at [91, 62] on icon at bounding box center [93, 62] width 5 height 8
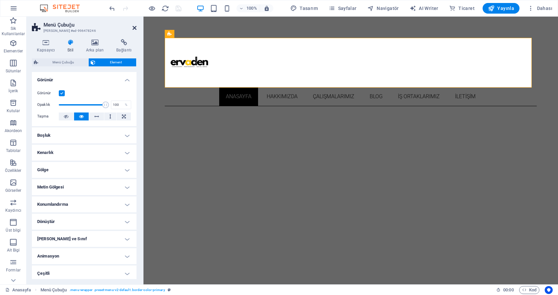
click at [133, 26] on icon at bounding box center [135, 27] width 4 height 5
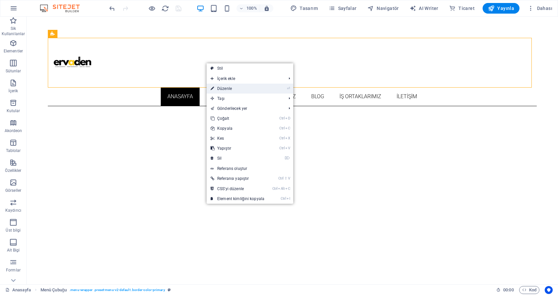
click at [219, 89] on link "⏎ Düzenle" at bounding box center [238, 89] width 62 height 10
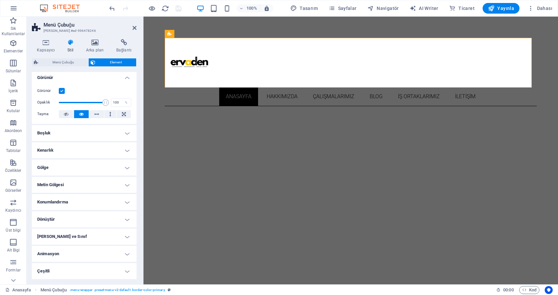
scroll to position [0, 0]
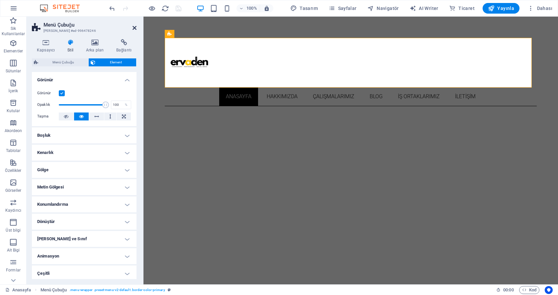
click at [135, 27] on icon at bounding box center [135, 27] width 4 height 5
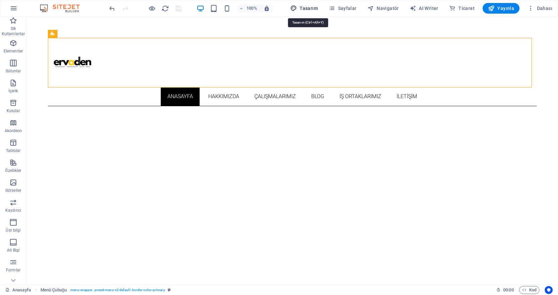
click at [314, 7] on span "Tasarım" at bounding box center [304, 8] width 28 height 7
select select "ease-in-out"
select select "400"
select select "px"
select select "rem"
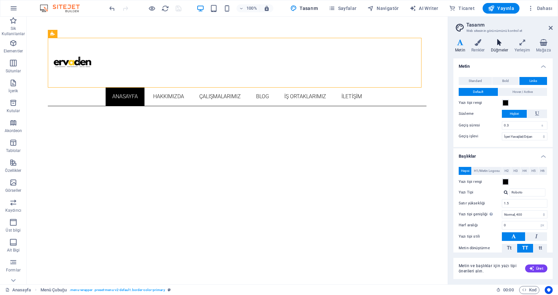
click at [501, 47] on h4 "Düğmeler" at bounding box center [501, 46] width 24 height 14
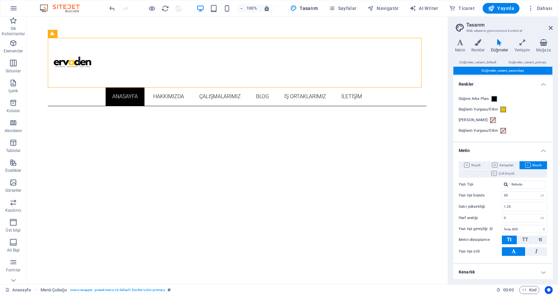
scroll to position [70, 0]
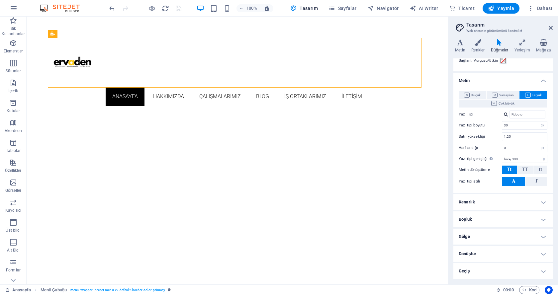
click at [474, 203] on h4 "Kenarlık" at bounding box center [503, 202] width 99 height 16
click at [535, 215] on span at bounding box center [536, 217] width 5 height 5
click at [521, 215] on span at bounding box center [521, 217] width 5 height 5
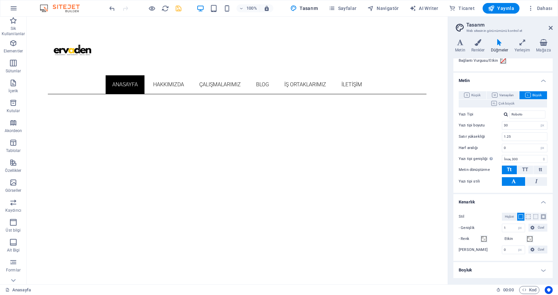
scroll to position [0, 0]
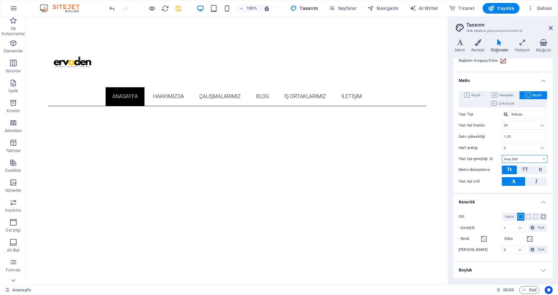
click at [513, 159] on select "İncecik, 100 Çok ince, 200 İnce, 300 Normal, 400 Orta, 500 Yarı kalın, 600 Kalı…" at bounding box center [525, 159] width 46 height 8
click at [510, 161] on select "İncecik, 100 Çok ince, 200 İnce, 300 Normal, 400 Orta, 500 Yarı kalın, 600 Kalı…" at bounding box center [525, 159] width 46 height 8
click at [510, 162] on select "İncecik, 100 Çok ince, 200 İnce, 300 Normal, 400 Orta, 500 Yarı kalın, 600 Kalı…" at bounding box center [525, 159] width 46 height 8
click at [502, 155] on select "İncecik, 100 Çok ince, 200 İnce, 300 Normal, 400 Orta, 500 Yarı kalın, 600 Kalı…" at bounding box center [525, 159] width 46 height 8
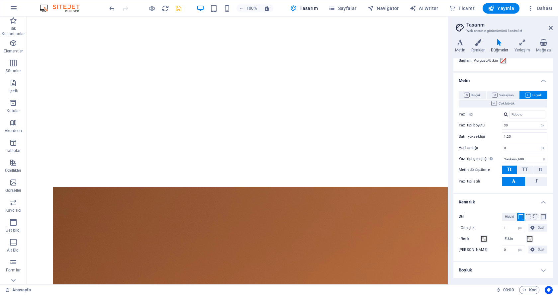
click at [455, 166] on div "Küçük Varsayılan Büyük Çok büyük Yazı Tipi Roboto Yazı tipi boyutu 16 rem px em…" at bounding box center [503, 139] width 102 height 108
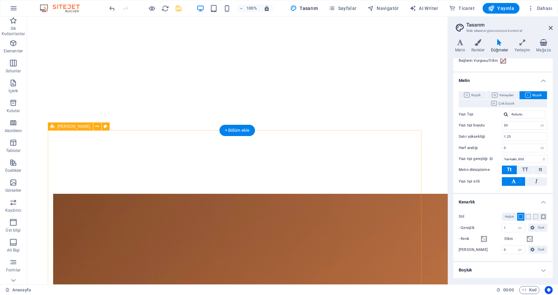
scroll to position [233, 0]
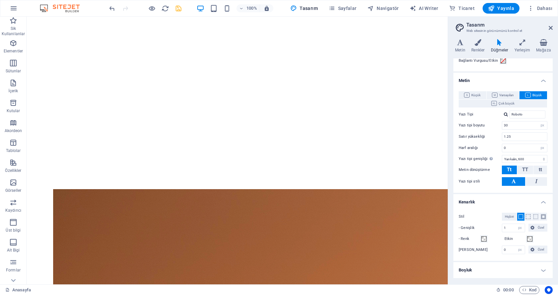
click at [509, 158] on select "İncecik, 100 Çok ince, 200 İnce, 300 Normal, 400 Orta, 500 Yarı kalın, 600 Kalı…" at bounding box center [525, 159] width 46 height 8
select select "300"
click at [502, 155] on select "İncecik, 100 Çok ince, 200 İnce, 300 Normal, 400 Orta, 500 Yarı kalın, 600 Kalı…" at bounding box center [525, 159] width 46 height 8
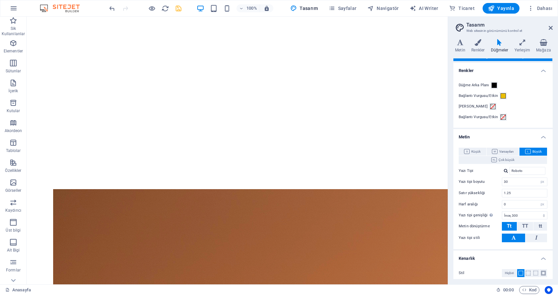
scroll to position [0, 0]
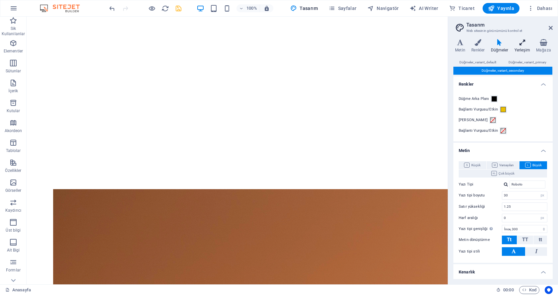
click at [526, 45] on icon at bounding box center [522, 42] width 19 height 7
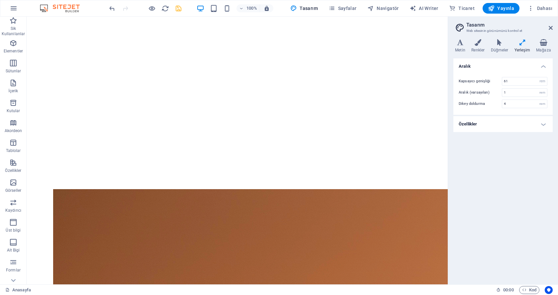
click at [504, 123] on h4 "Özellikler" at bounding box center [503, 124] width 99 height 16
click at [504, 123] on h4 "Özellikler" at bounding box center [503, 122] width 99 height 12
click at [486, 41] on icon at bounding box center [478, 42] width 17 height 7
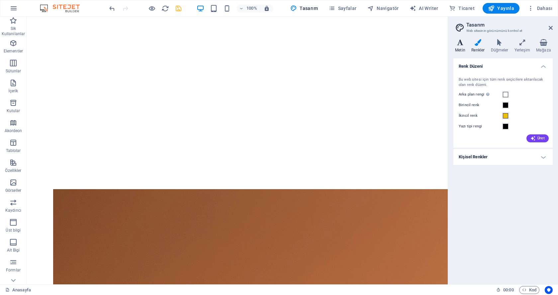
click at [465, 40] on icon at bounding box center [461, 42] width 14 height 7
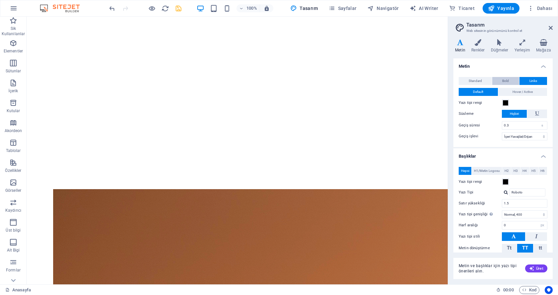
click at [505, 79] on span "Bold" at bounding box center [506, 81] width 7 height 8
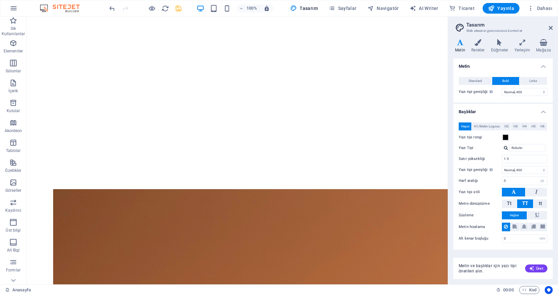
click at [503, 72] on div "Standard Bold Links Yazı tipi rengi Yazı Tipi Roboto Yazı tipi boyutu 16 rem px…" at bounding box center [503, 86] width 102 height 32
click at [451, 73] on div "Varyantlar Metin Renkler Düğmeler Yerleşim Mağaza Metin Standard Bold Links Yaz…" at bounding box center [503, 159] width 110 height 251
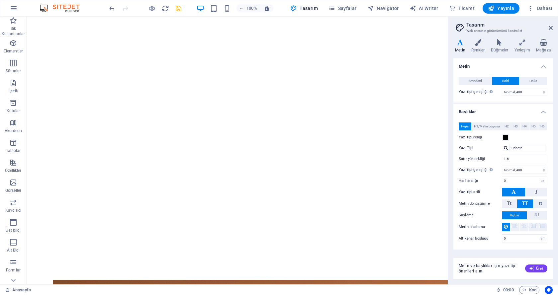
scroll to position [233, 0]
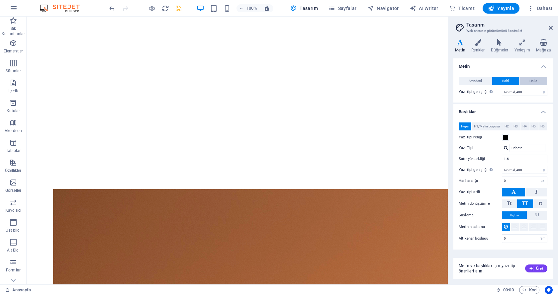
click at [530, 79] on span "Links" at bounding box center [534, 81] width 8 height 8
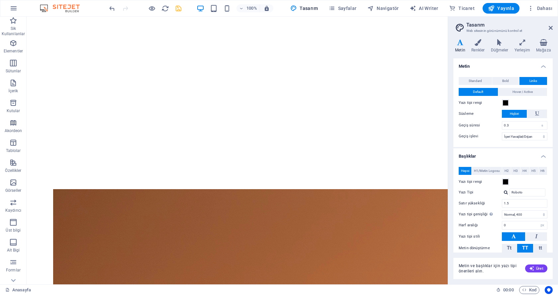
click at [452, 96] on div "Varyantlar Metin Renkler Düğmeler Yerleşim Mağaza Metin Standard Bold Links Yaz…" at bounding box center [503, 159] width 110 height 251
click at [498, 9] on span "Yayınla" at bounding box center [501, 8] width 26 height 7
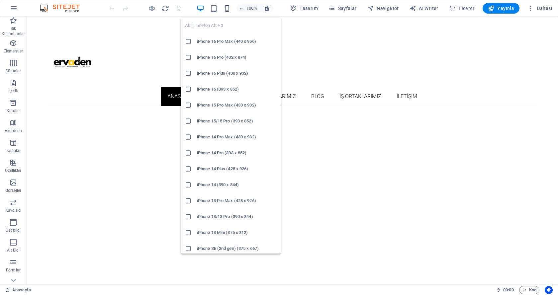
click at [228, 6] on icon "button" at bounding box center [227, 9] width 8 height 8
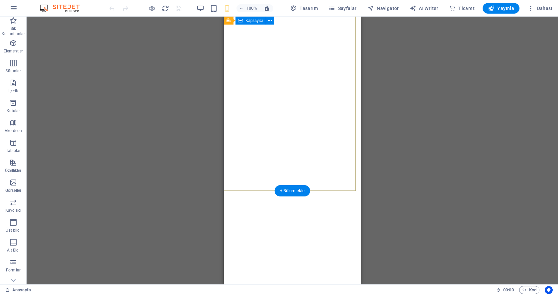
scroll to position [77, 0]
click at [322, 258] on div at bounding box center [292, 284] width 137 height 53
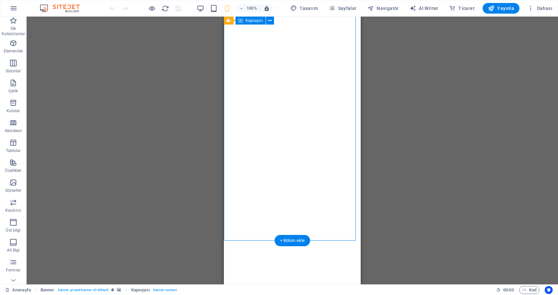
click at [323, 258] on div at bounding box center [292, 284] width 137 height 53
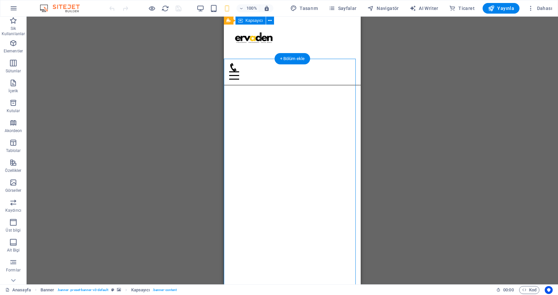
scroll to position [0, 0]
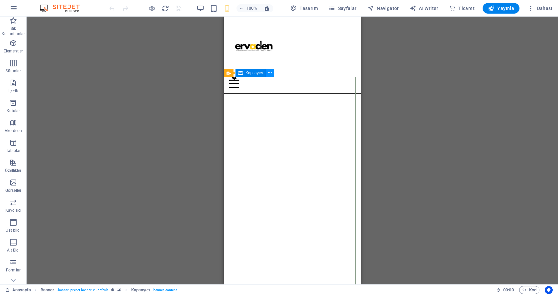
click at [270, 74] on icon at bounding box center [270, 73] width 4 height 7
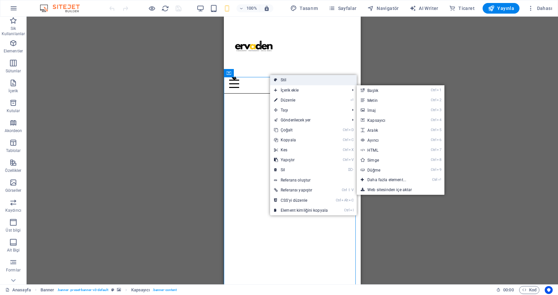
click at [284, 83] on link "Stil" at bounding box center [313, 80] width 87 height 10
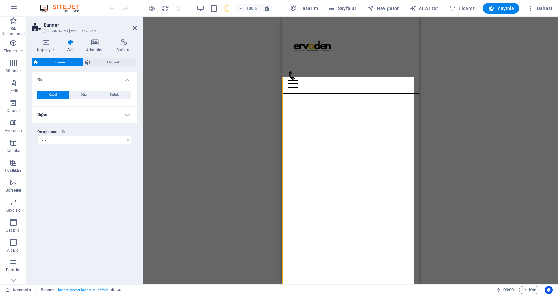
click at [92, 112] on h4 "Diğer" at bounding box center [84, 115] width 105 height 16
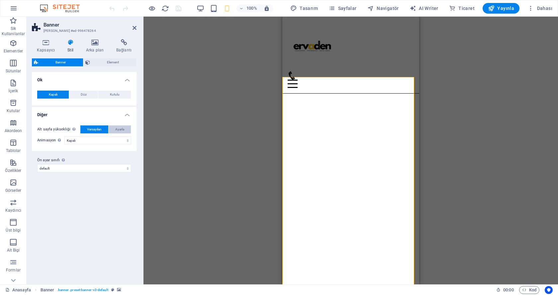
click at [117, 129] on span "Ayarla" at bounding box center [119, 130] width 9 height 8
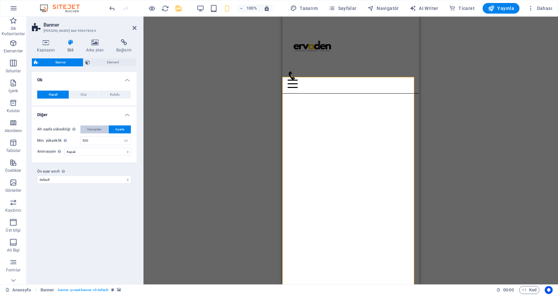
click at [93, 128] on span "Varsayılan" at bounding box center [94, 130] width 15 height 8
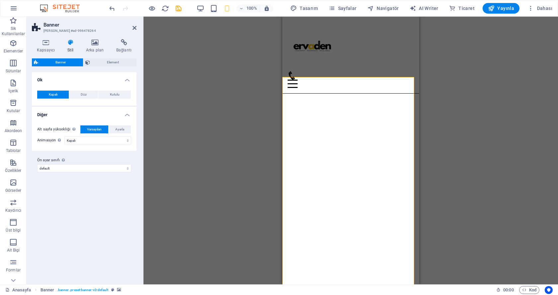
click at [125, 115] on h4 "Diğer" at bounding box center [84, 113] width 105 height 12
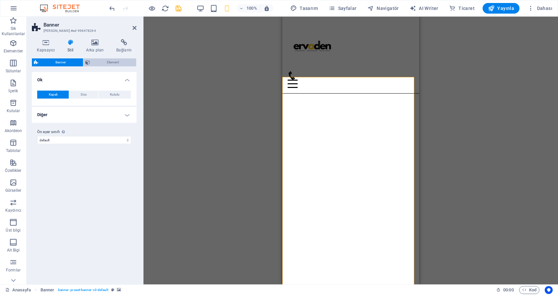
click at [91, 64] on button "Element" at bounding box center [109, 62] width 53 height 8
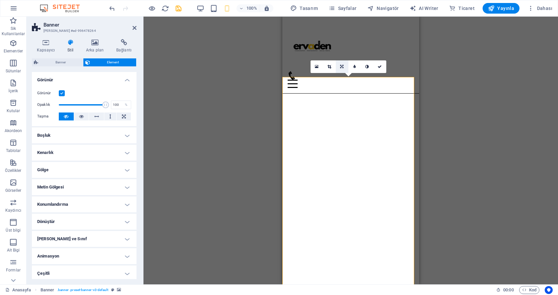
click at [339, 67] on link at bounding box center [342, 66] width 13 height 13
click at [341, 69] on link at bounding box center [342, 66] width 13 height 13
click at [332, 67] on link at bounding box center [329, 66] width 13 height 13
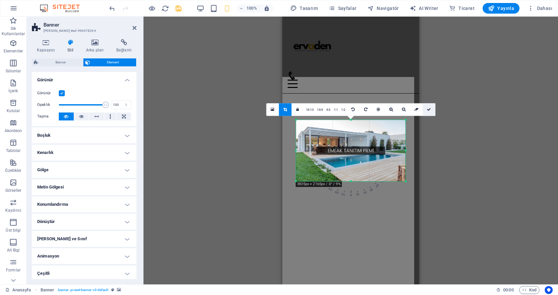
click at [429, 110] on icon at bounding box center [429, 110] width 4 height 4
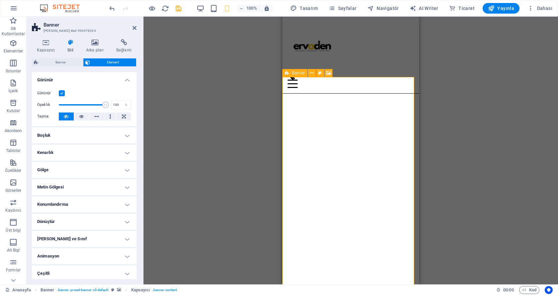
click at [304, 73] on span "Banner" at bounding box center [298, 73] width 13 height 4
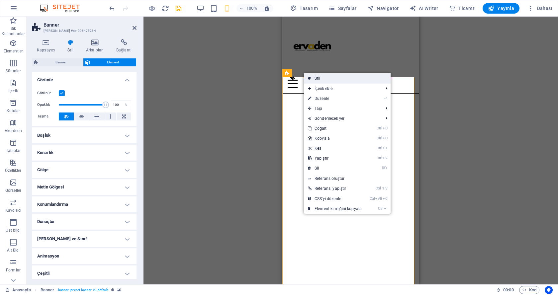
click at [312, 80] on link "Stil" at bounding box center [347, 78] width 87 height 10
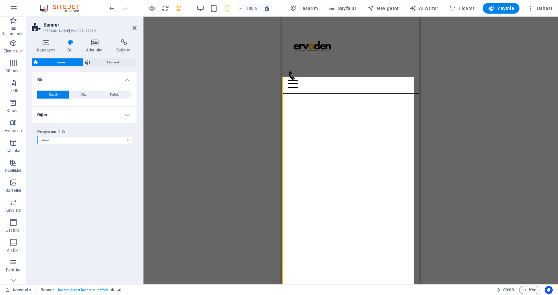
click at [84, 138] on select "default Ön ayar sınıfı ekle" at bounding box center [84, 140] width 94 height 8
click at [96, 49] on h4 "Arka plan" at bounding box center [96, 46] width 30 height 14
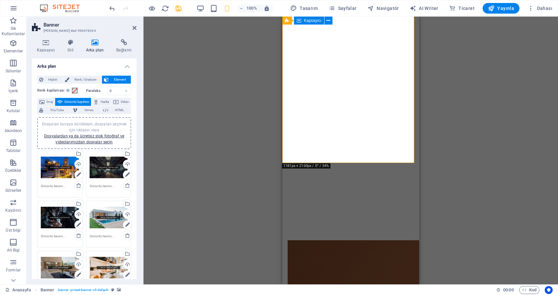
scroll to position [155, 0]
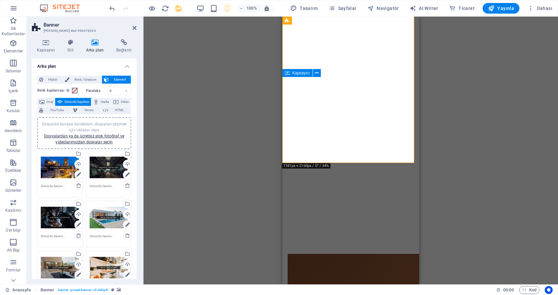
click at [330, 180] on div at bounding box center [351, 206] width 137 height 53
click at [289, 21] on icon at bounding box center [287, 21] width 4 height 8
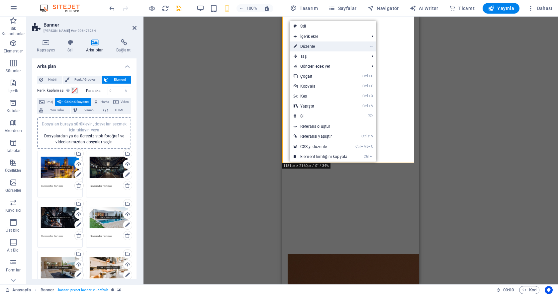
click at [310, 46] on link "⏎ Düzenle" at bounding box center [321, 47] width 62 height 10
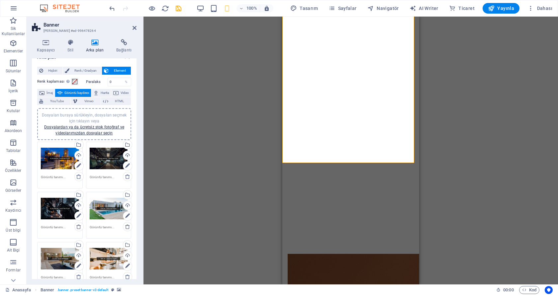
scroll to position [0, 0]
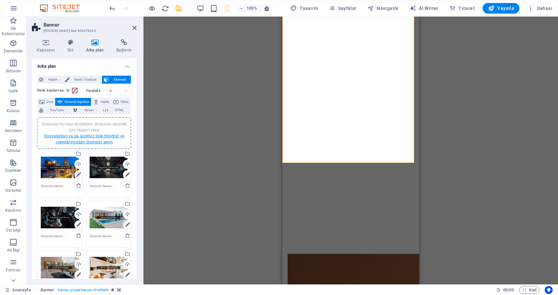
click at [86, 136] on link "Dosyalardan ya da ücretsiz stok fotoğraf ve videolarımızdan dosyalar seçin" at bounding box center [84, 139] width 80 height 11
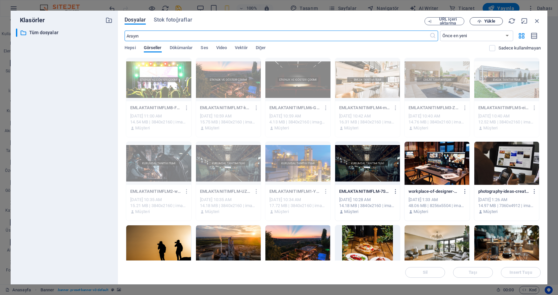
click at [483, 19] on span "Yükle" at bounding box center [486, 21] width 27 height 4
click at [536, 21] on icon "button" at bounding box center [537, 20] width 7 height 7
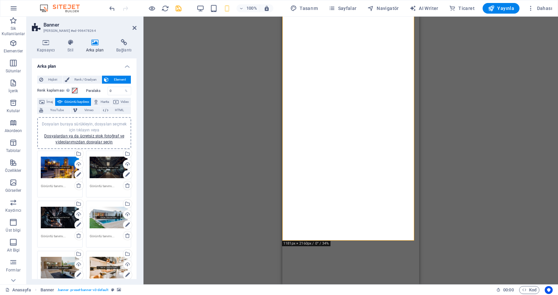
click at [81, 139] on div "Dosyaları buraya sürükleyin, dosyaları seçmek için tıklayın veya Dosyalardan ya…" at bounding box center [84, 133] width 86 height 24
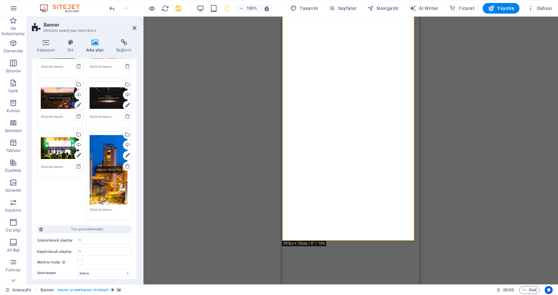
scroll to position [233, 0]
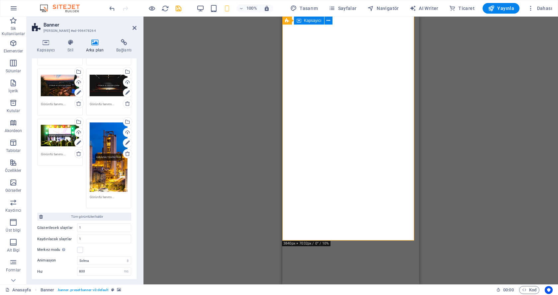
click at [316, 258] on div at bounding box center [351, 284] width 137 height 53
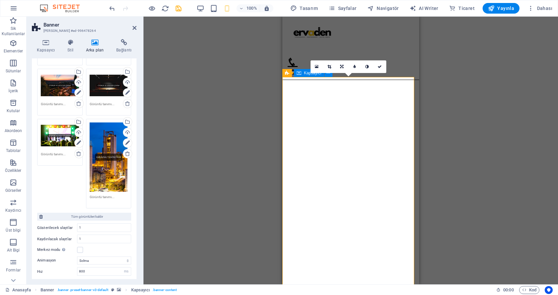
scroll to position [0, 0]
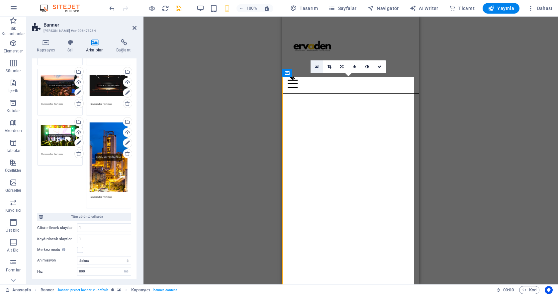
click at [315, 65] on icon at bounding box center [317, 66] width 4 height 5
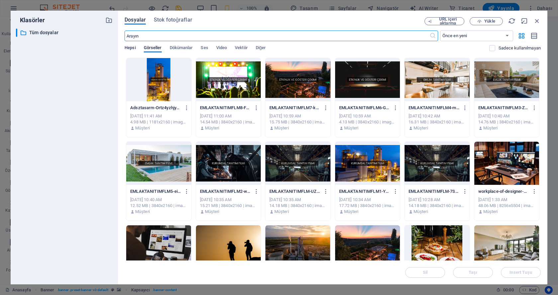
click at [132, 47] on span "Hepsi" at bounding box center [130, 48] width 11 height 9
click at [158, 72] on div at bounding box center [158, 79] width 65 height 43
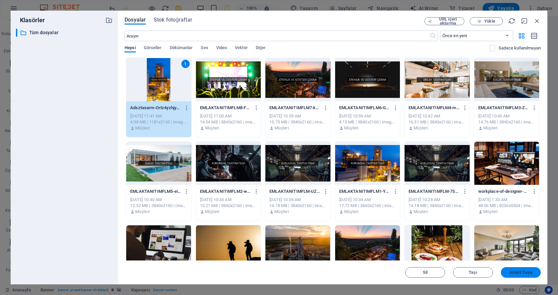
click at [519, 278] on button "Insert Tuşu" at bounding box center [521, 273] width 40 height 11
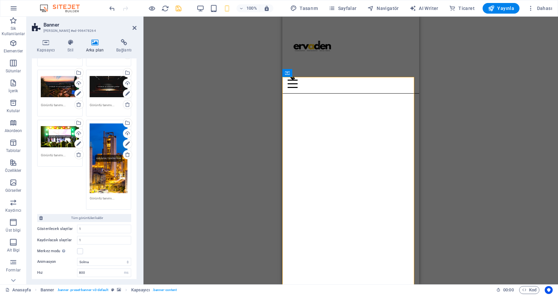
click at [176, 9] on icon "save" at bounding box center [179, 9] width 8 height 8
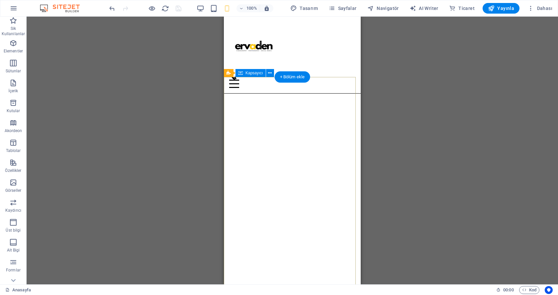
click at [259, 72] on span "Kapsayıcı" at bounding box center [255, 73] width 18 height 4
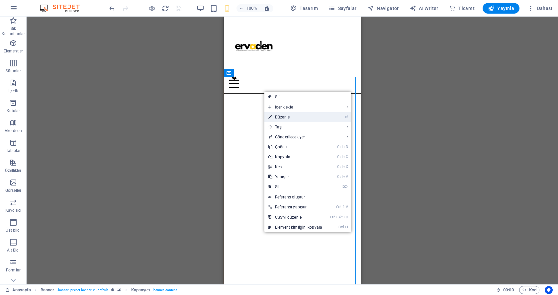
click at [275, 113] on link "⏎ Düzenle" at bounding box center [296, 117] width 62 height 10
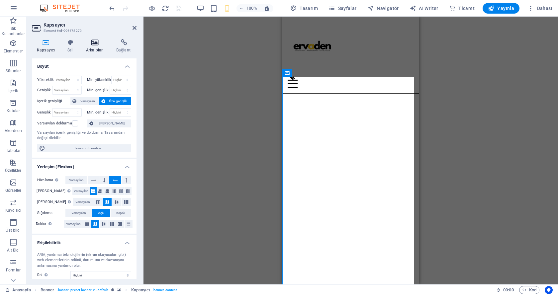
click at [91, 46] on h4 "Arka plan" at bounding box center [96, 46] width 30 height 14
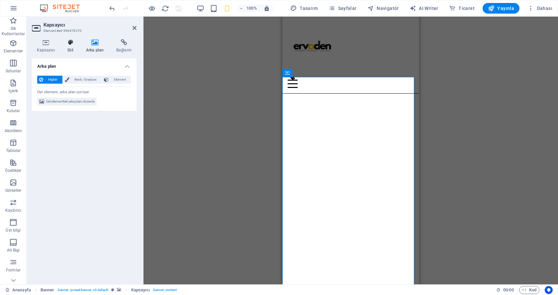
click at [77, 43] on icon at bounding box center [70, 42] width 16 height 7
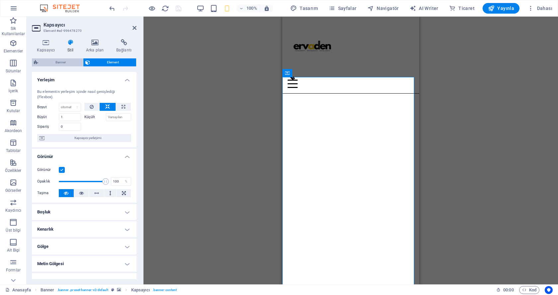
click at [71, 60] on span "Banner" at bounding box center [60, 62] width 41 height 8
select select "fade"
select select "ms"
select select "s"
select select "ondemand"
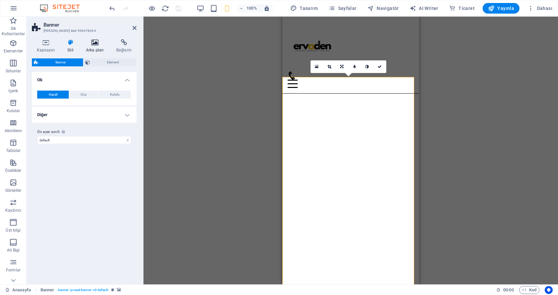
click at [93, 44] on icon at bounding box center [95, 42] width 28 height 7
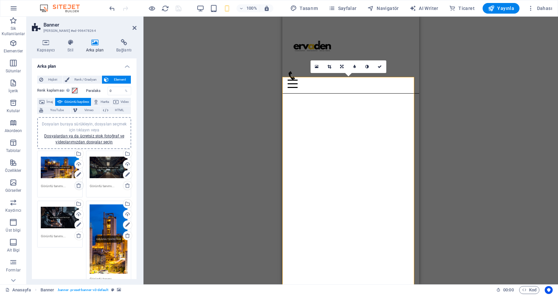
click at [78, 185] on icon at bounding box center [78, 185] width 5 height 5
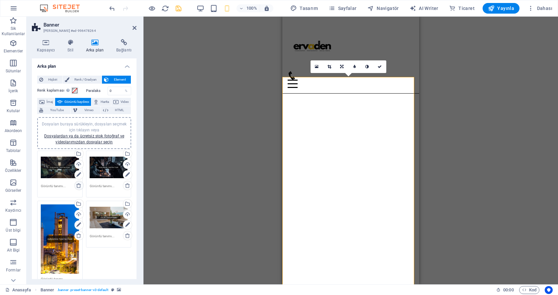
click at [78, 185] on icon at bounding box center [78, 185] width 5 height 5
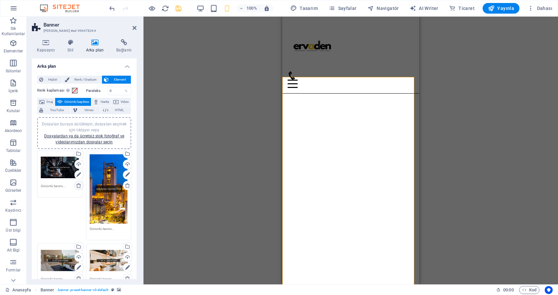
click at [78, 185] on icon at bounding box center [78, 185] width 5 height 5
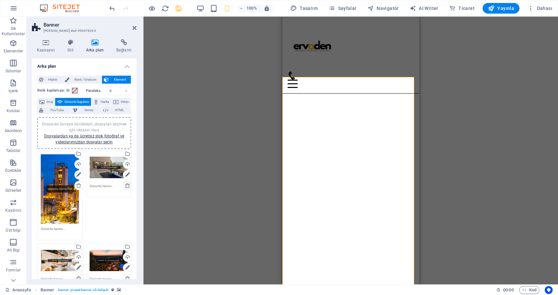
click at [125, 185] on icon at bounding box center [127, 185] width 5 height 5
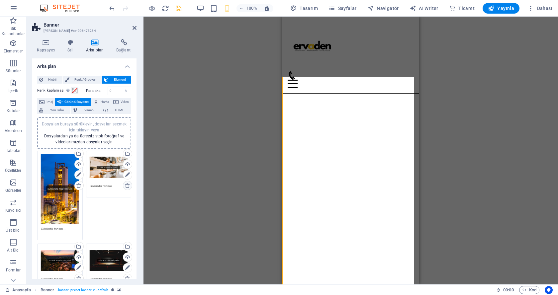
click at [128, 186] on icon at bounding box center [127, 185] width 5 height 5
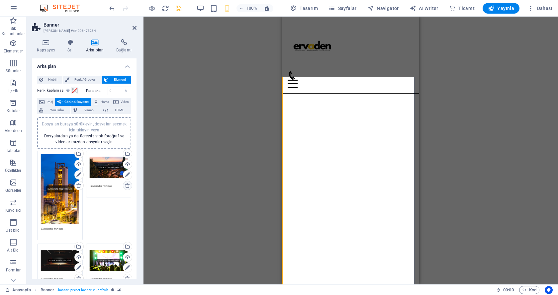
click at [126, 186] on icon at bounding box center [127, 185] width 5 height 5
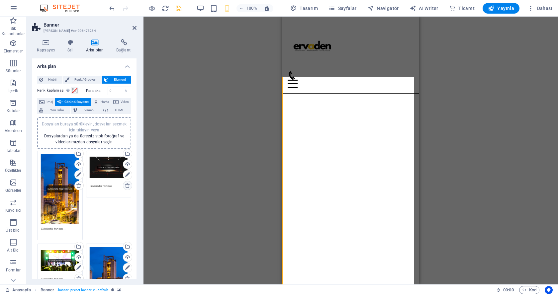
click at [126, 186] on icon at bounding box center [127, 185] width 5 height 5
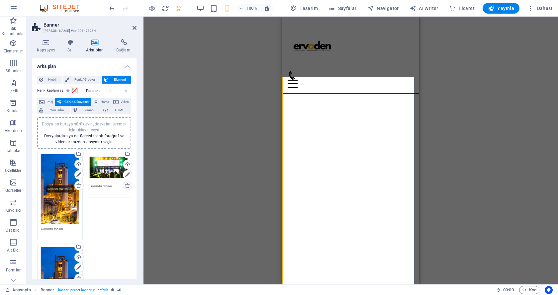
click at [126, 186] on icon at bounding box center [127, 185] width 5 height 5
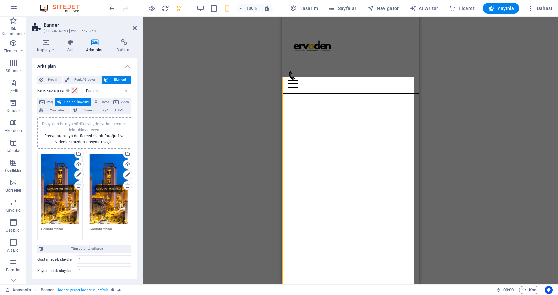
click at [80, 186] on icon at bounding box center [78, 185] width 5 height 5
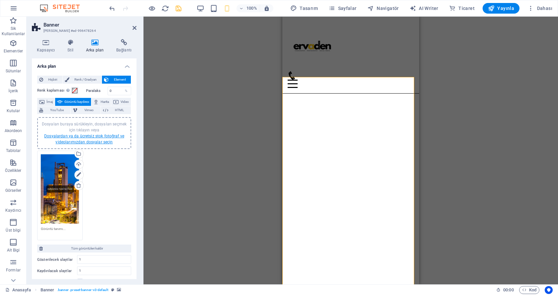
click at [85, 136] on link "Dosyalardan ya da ücretsiz stok fotoğraf ve videolarımızdan dosyalar seçin" at bounding box center [84, 139] width 80 height 11
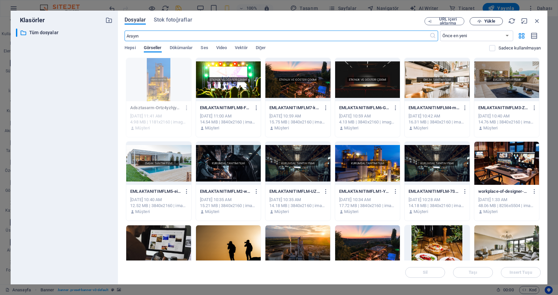
click at [481, 20] on icon "button" at bounding box center [480, 21] width 4 height 4
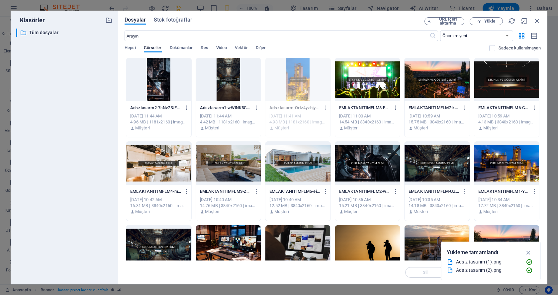
click at [222, 88] on div at bounding box center [228, 79] width 65 height 43
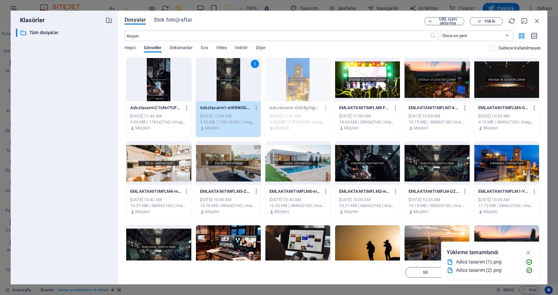
click at [171, 84] on div at bounding box center [158, 79] width 65 height 43
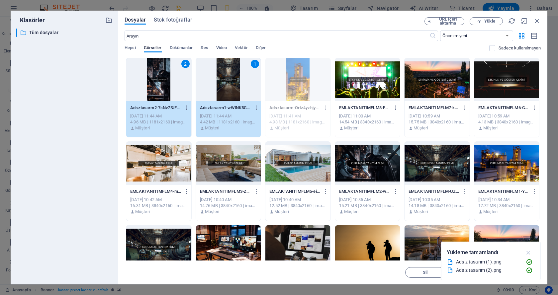
click at [527, 252] on icon "button" at bounding box center [529, 252] width 8 height 7
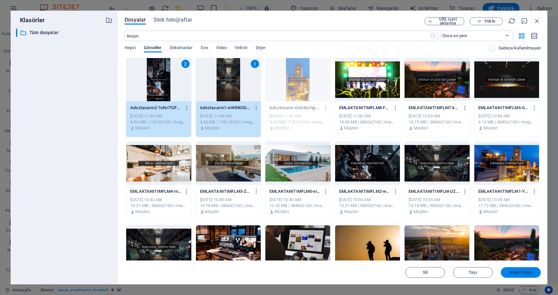
click at [520, 274] on span "Insert Tuşu" at bounding box center [521, 273] width 22 height 4
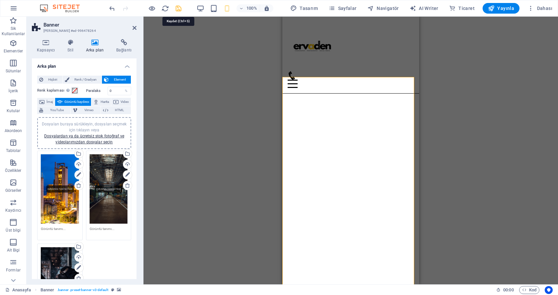
click at [176, 6] on icon "save" at bounding box center [179, 9] width 8 height 8
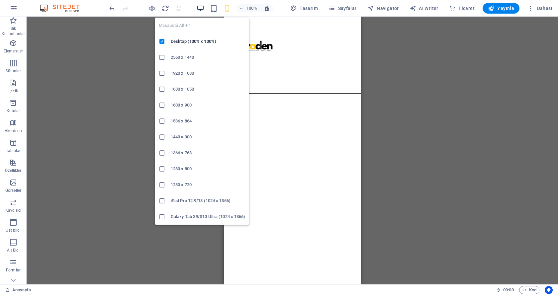
click at [202, 10] on icon "button" at bounding box center [201, 9] width 8 height 8
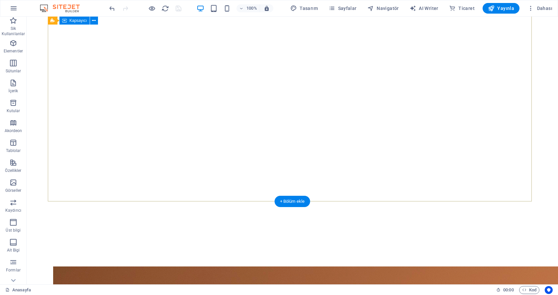
scroll to position [77, 0]
